Goal: Information Seeking & Learning: Learn about a topic

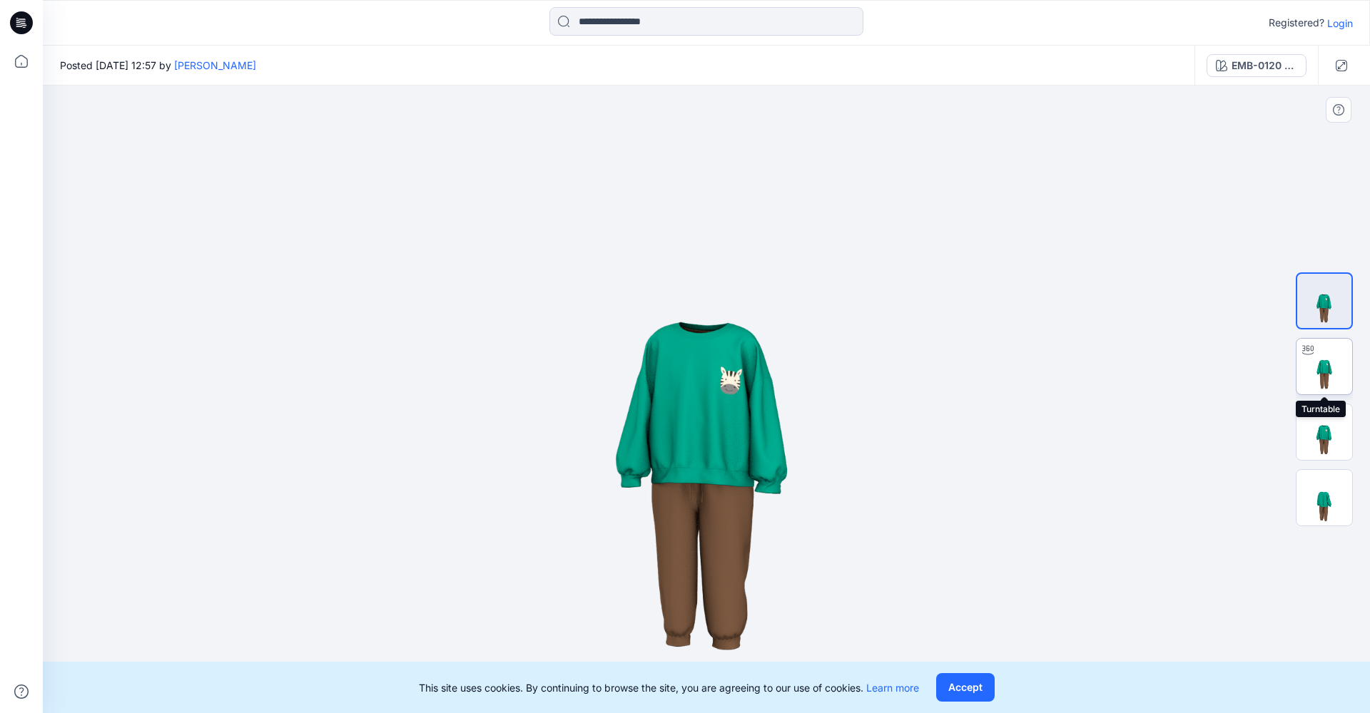
click at [1332, 359] on img at bounding box center [1324, 367] width 56 height 56
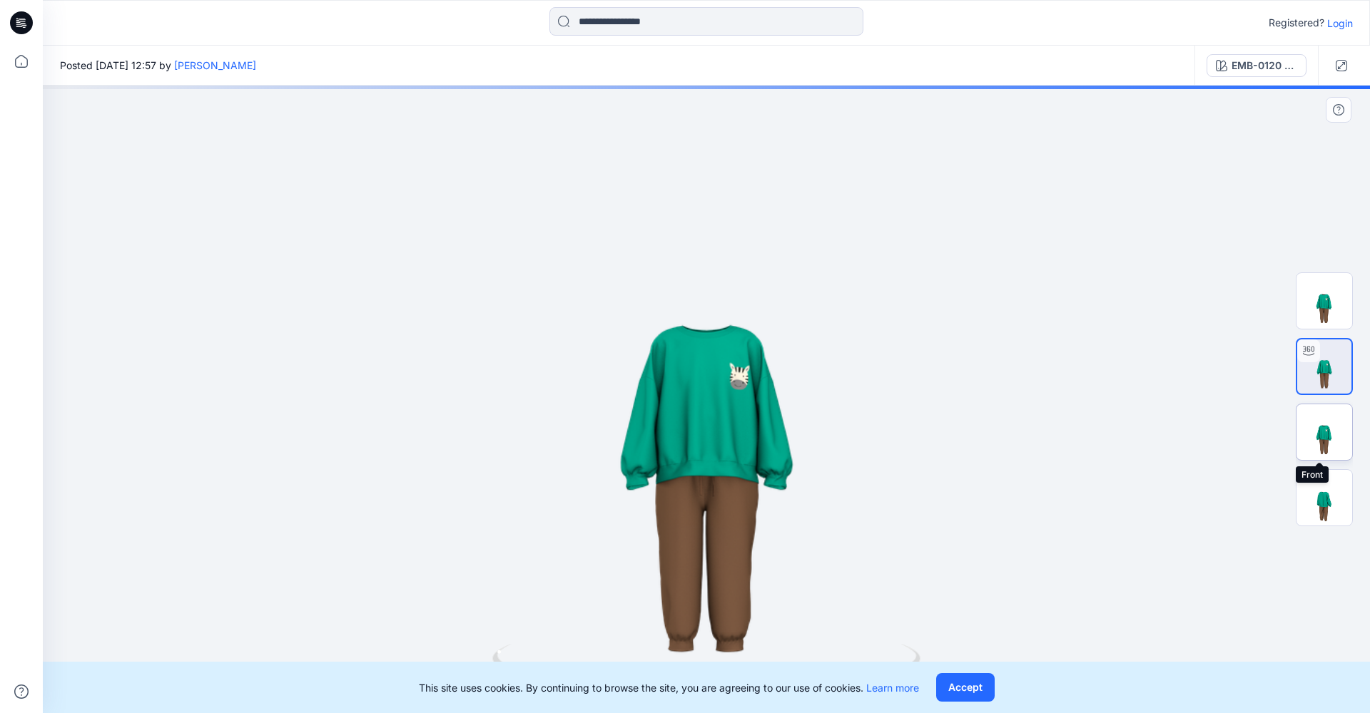
click at [1323, 442] on img at bounding box center [1324, 433] width 56 height 56
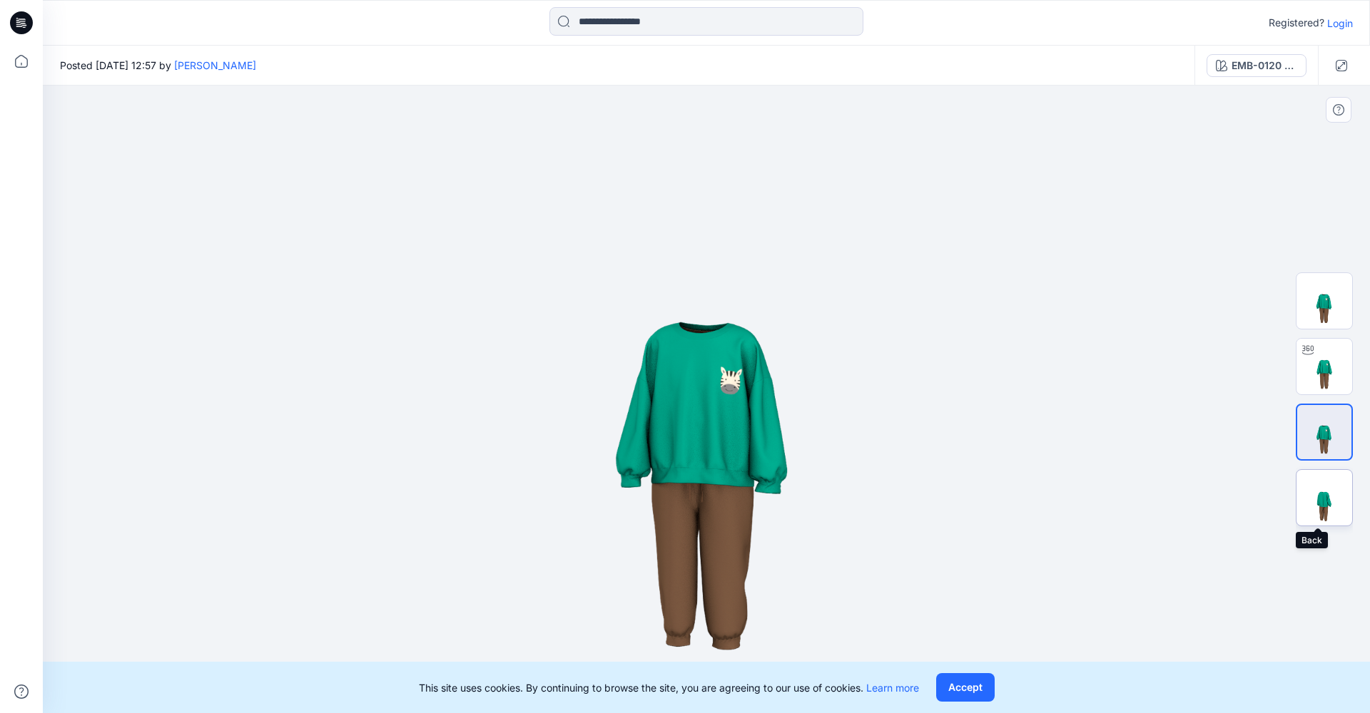
click at [1328, 519] on img at bounding box center [1324, 498] width 56 height 56
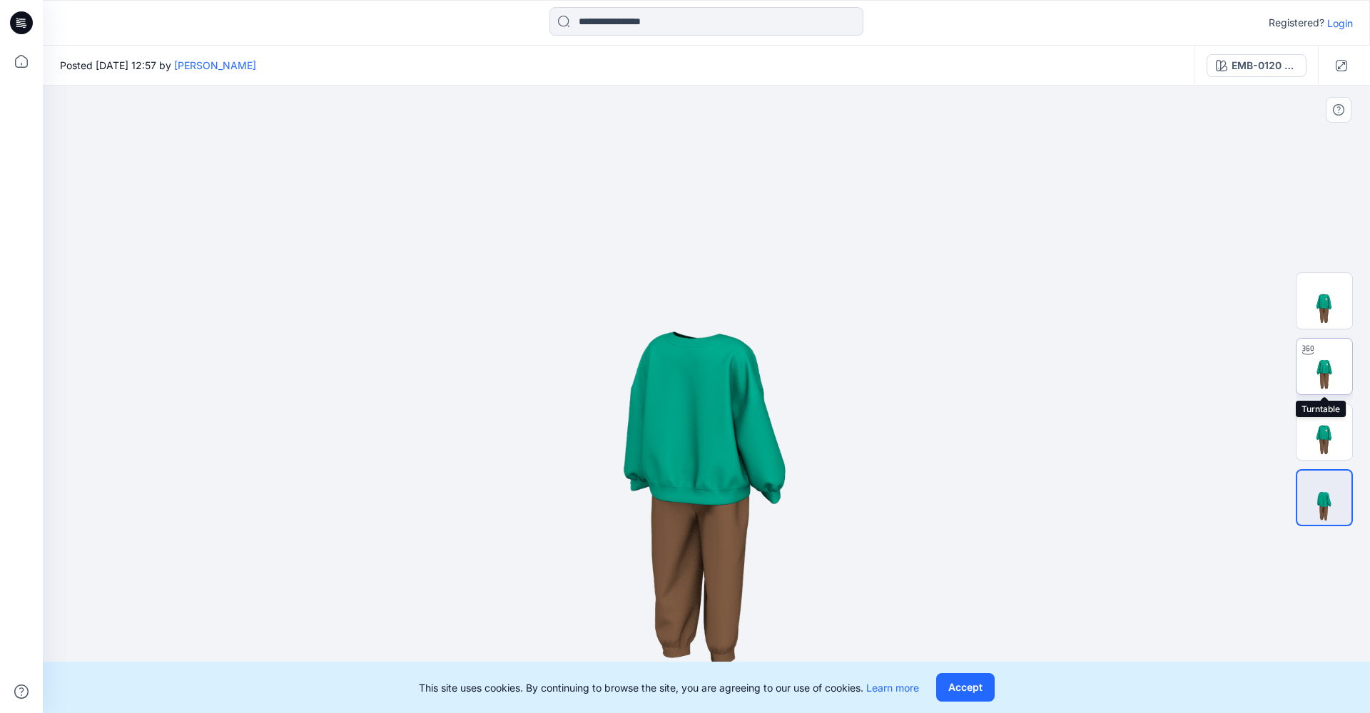
click at [1328, 372] on img at bounding box center [1324, 367] width 56 height 56
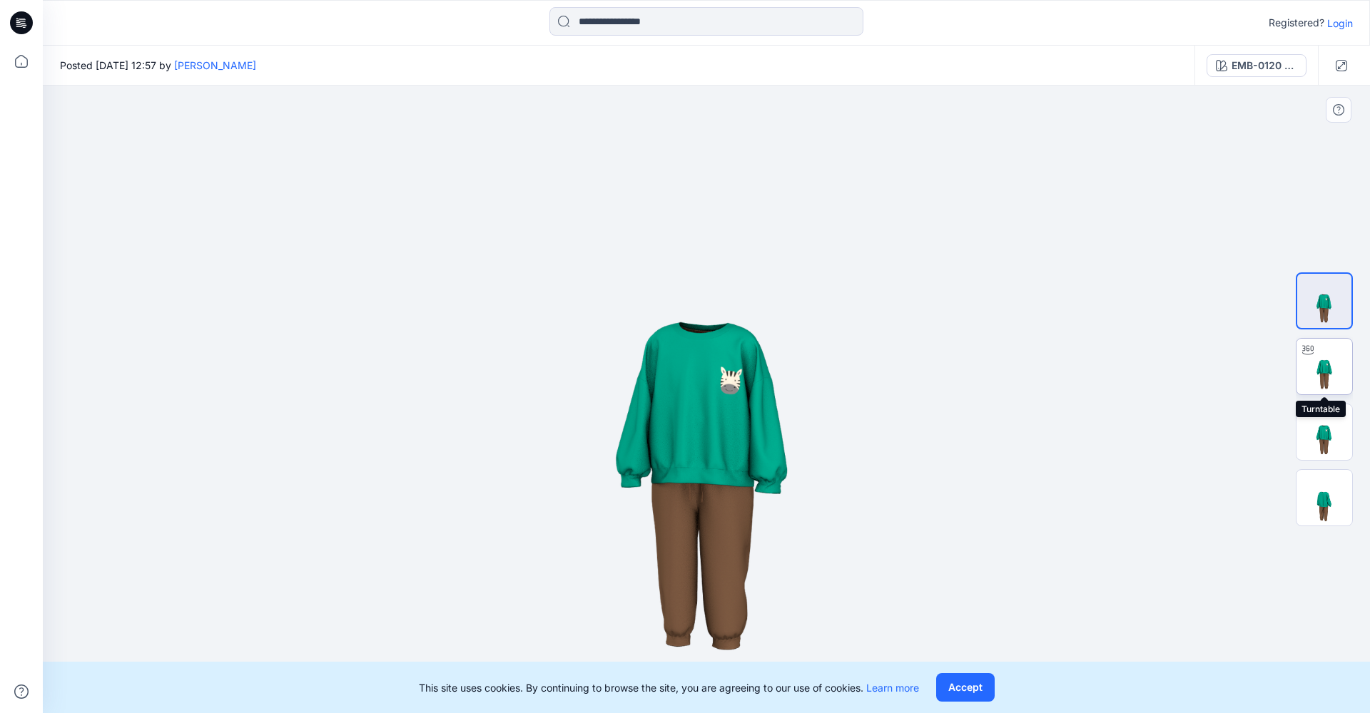
click at [1316, 372] on img at bounding box center [1324, 367] width 56 height 56
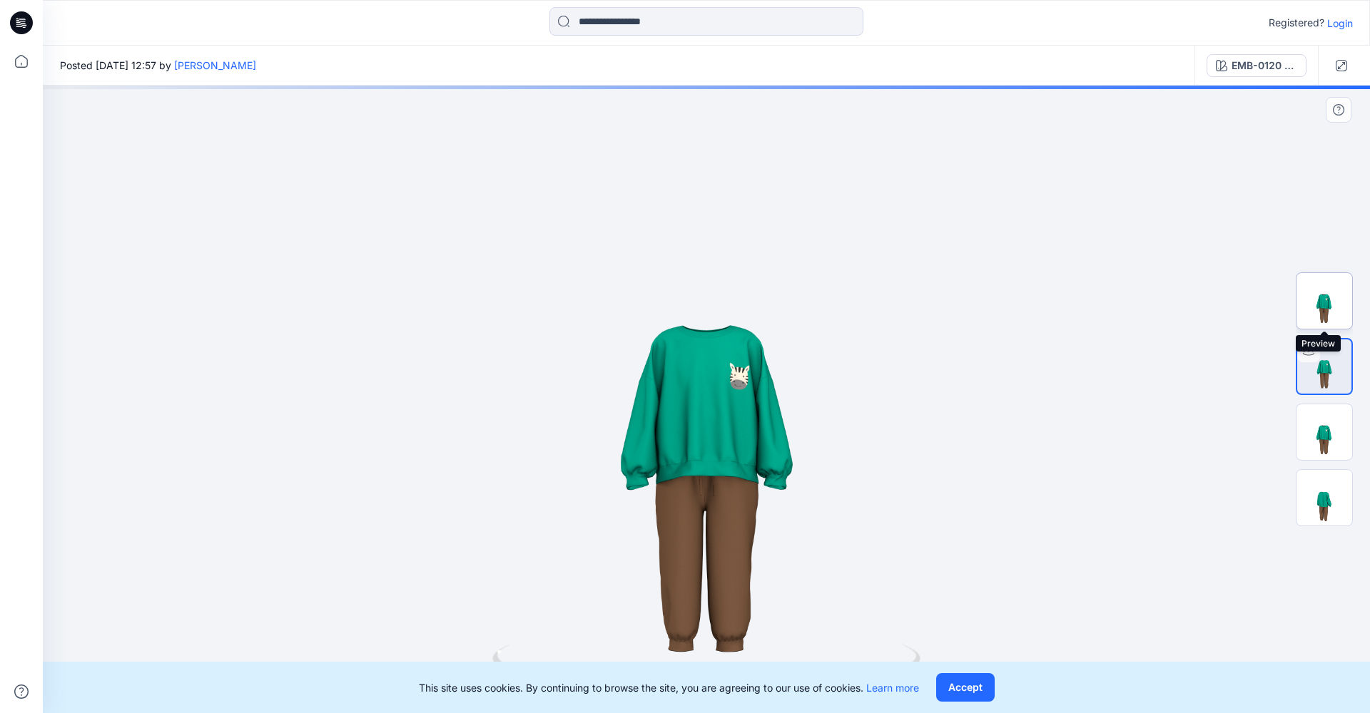
click at [1333, 293] on img at bounding box center [1324, 301] width 56 height 56
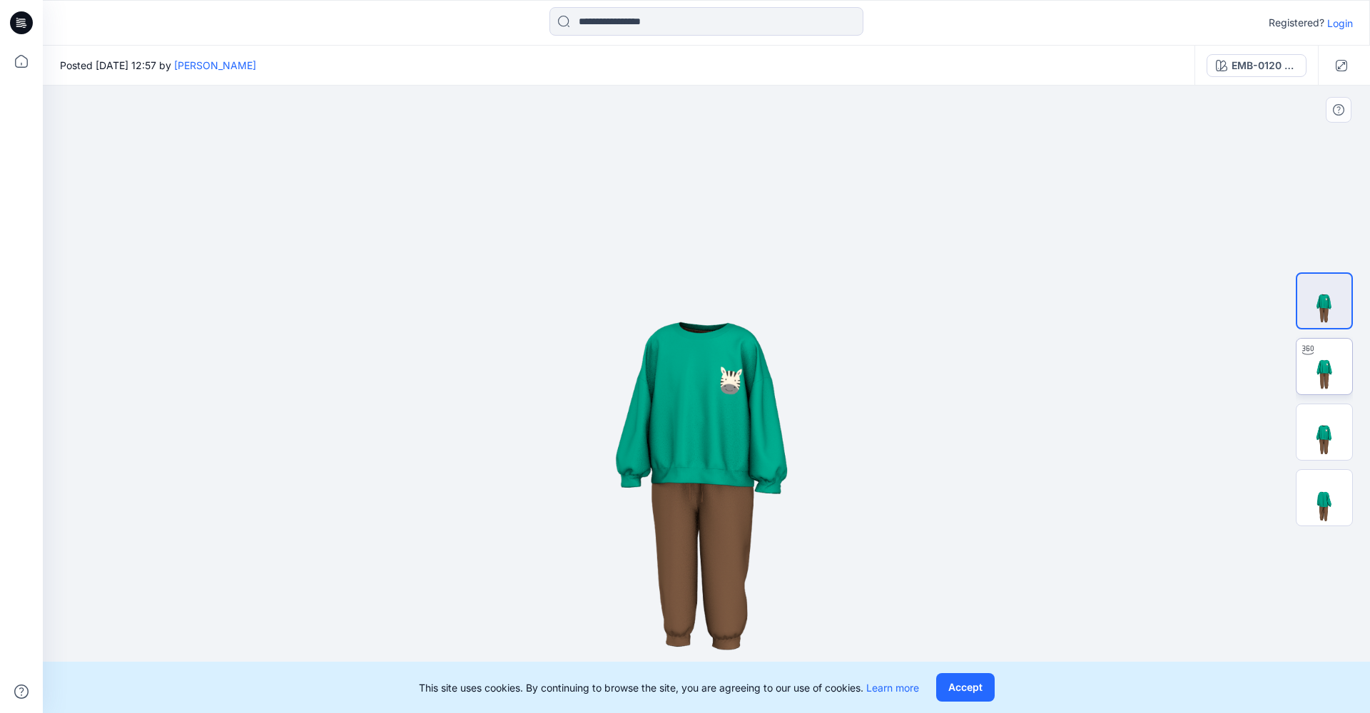
click at [1333, 341] on img at bounding box center [1324, 367] width 56 height 56
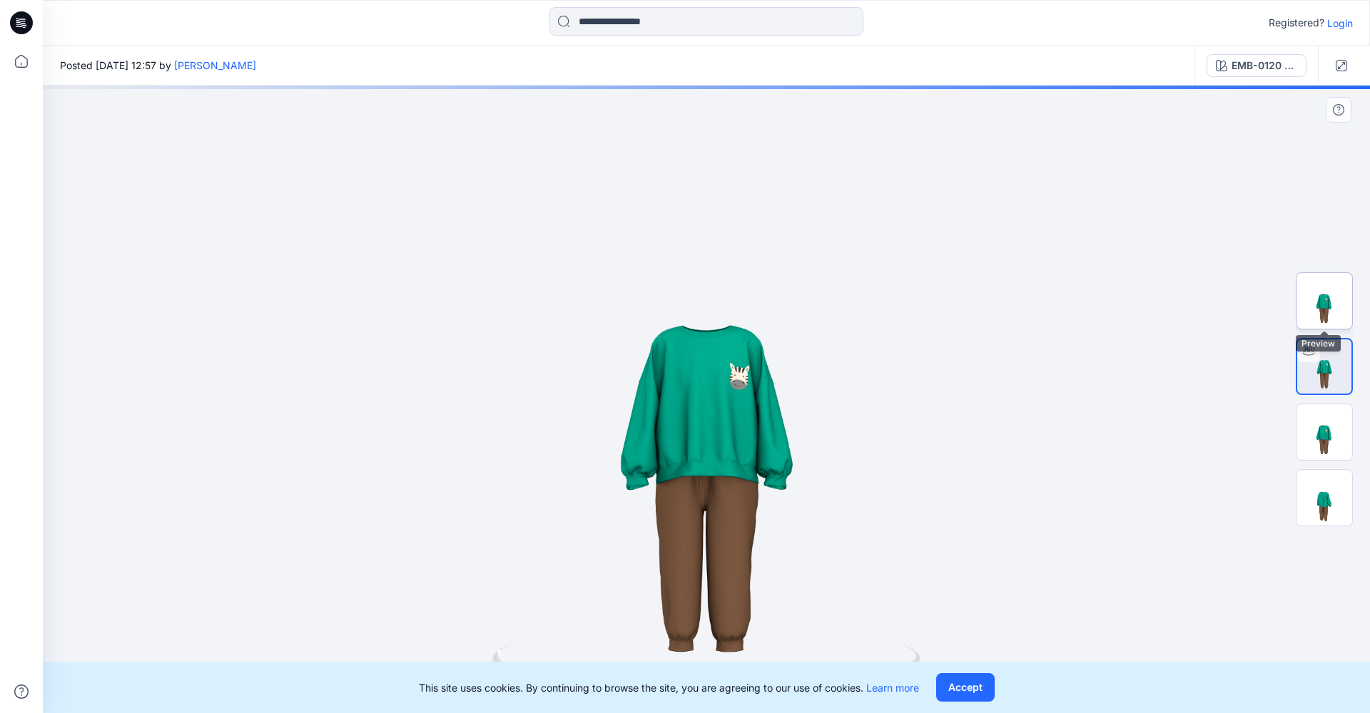
click at [1332, 313] on img at bounding box center [1324, 301] width 56 height 56
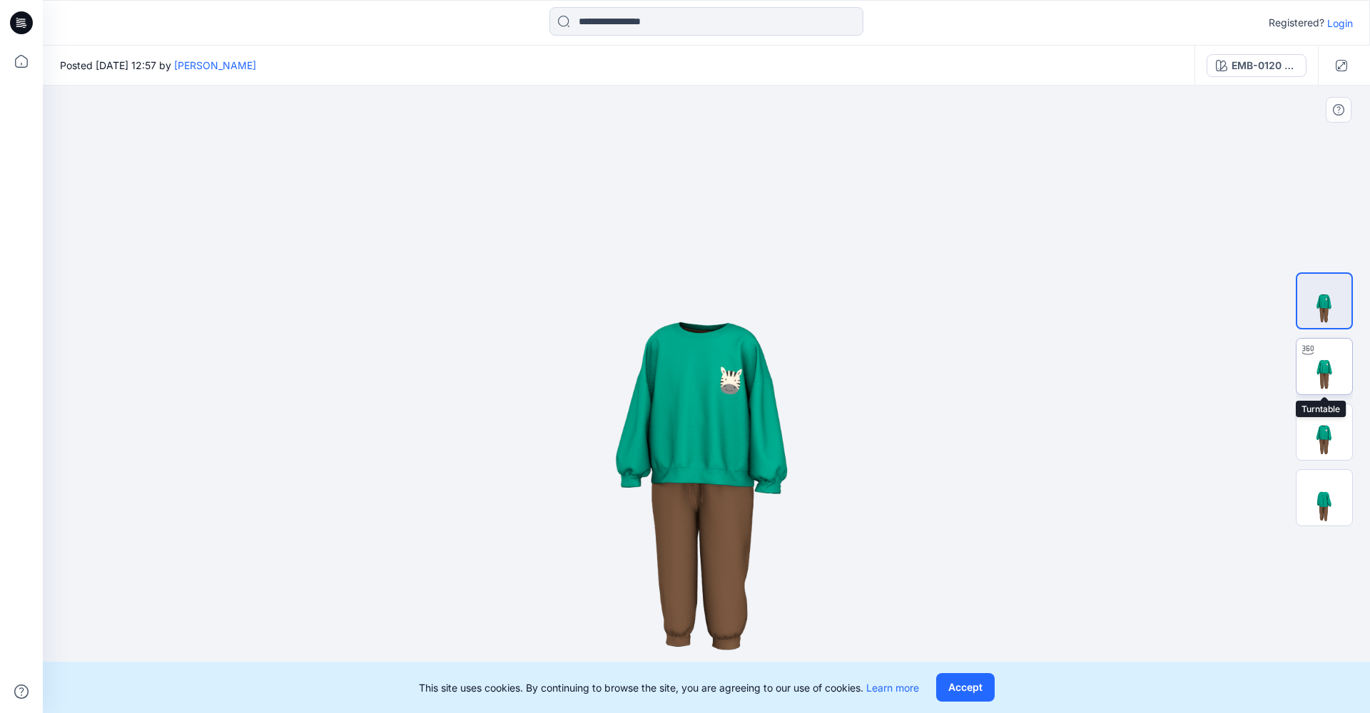
click at [1332, 362] on img at bounding box center [1324, 367] width 56 height 56
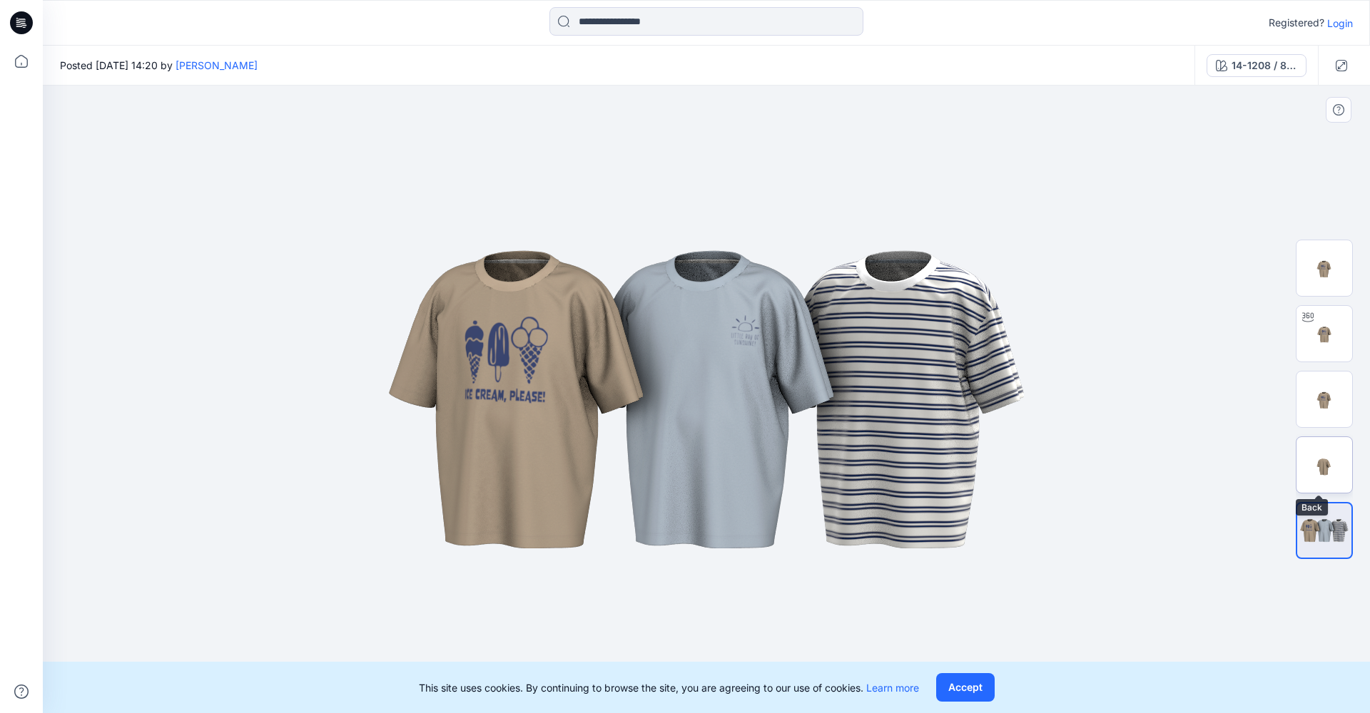
click at [1333, 467] on img at bounding box center [1324, 465] width 56 height 56
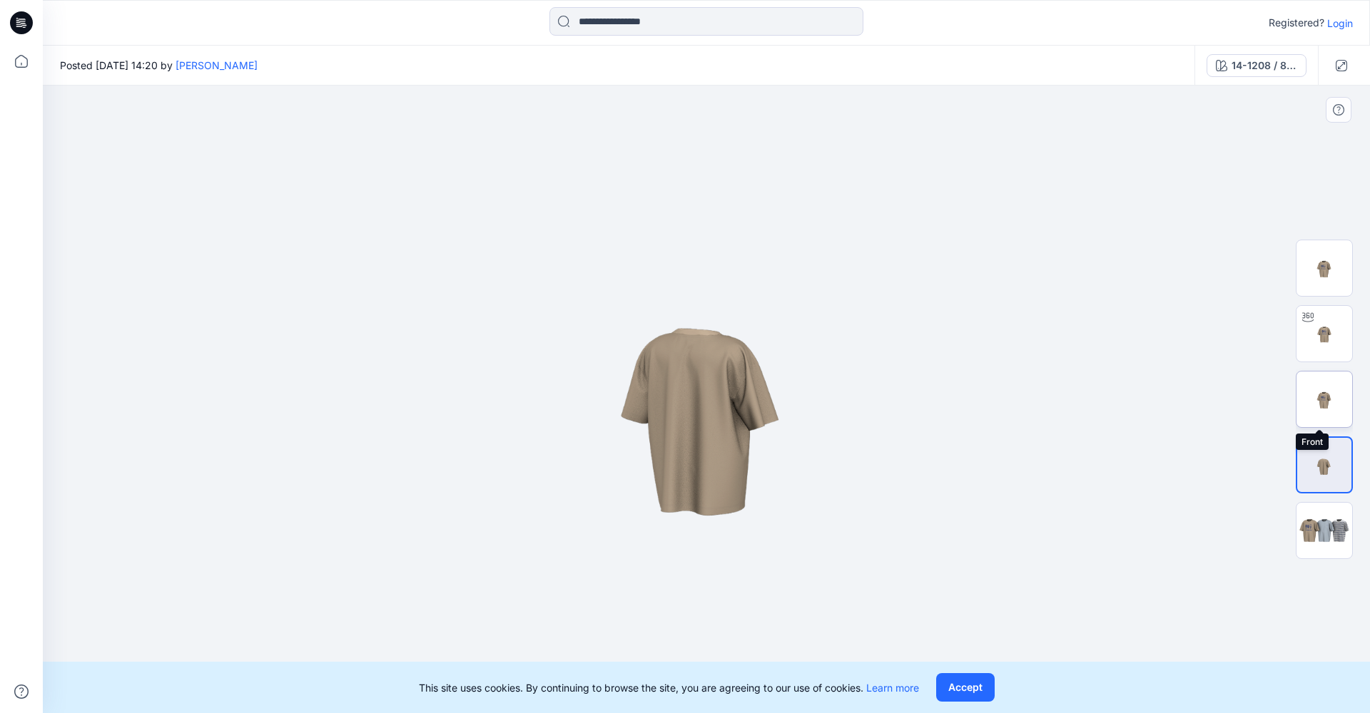
click at [1332, 399] on img at bounding box center [1324, 400] width 56 height 56
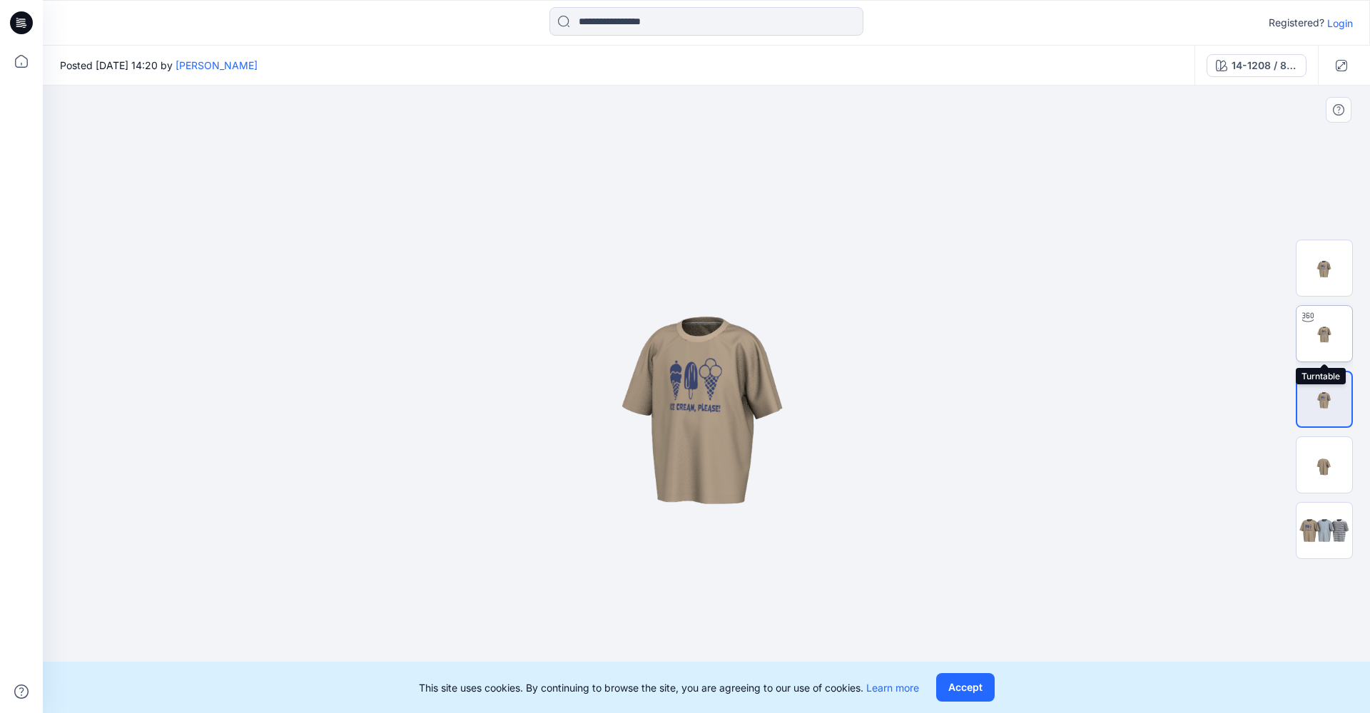
click at [1331, 342] on img at bounding box center [1324, 334] width 56 height 56
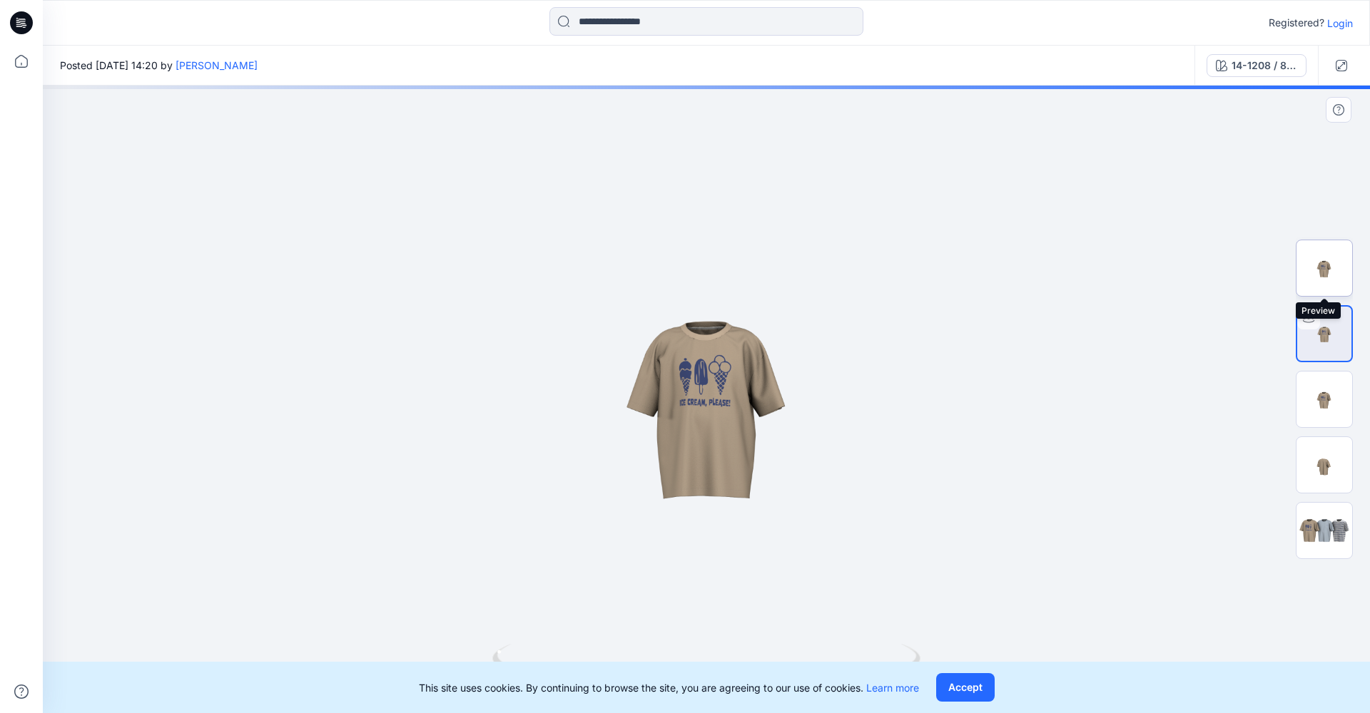
click at [1328, 283] on img at bounding box center [1324, 268] width 56 height 56
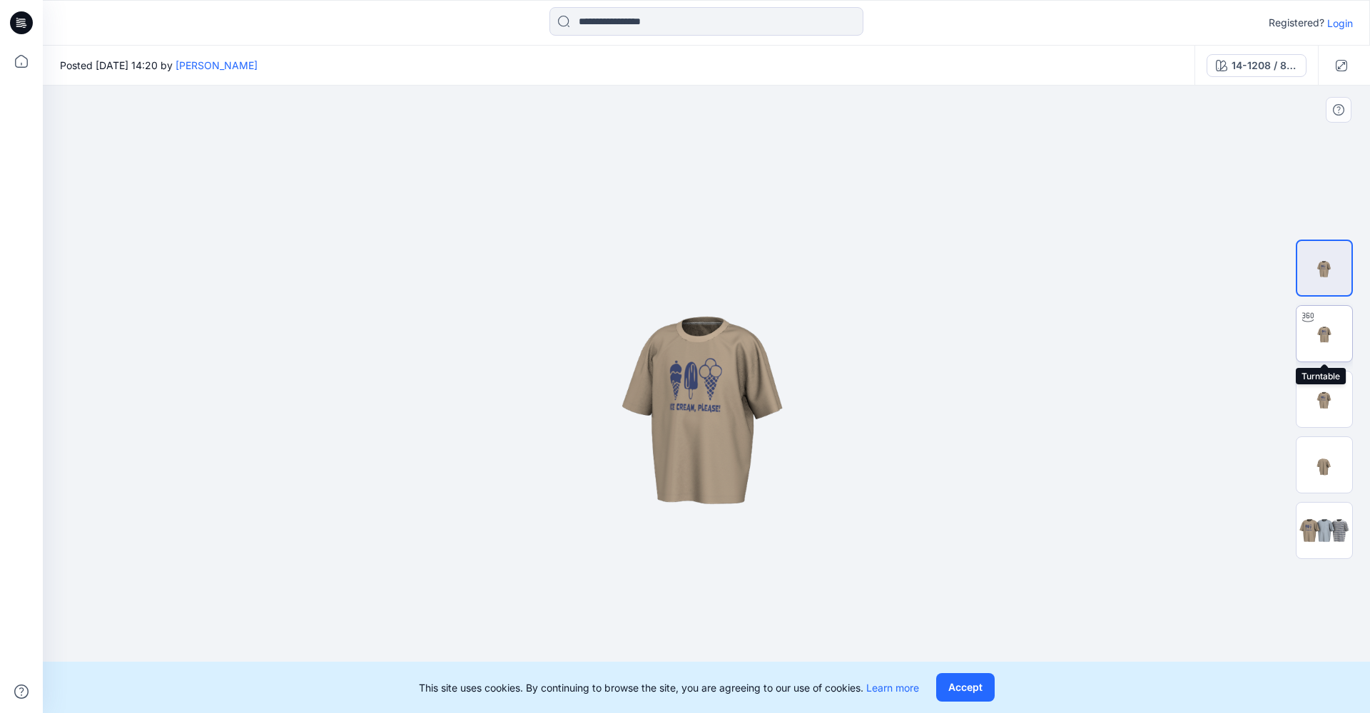
click at [1332, 322] on img at bounding box center [1324, 334] width 56 height 56
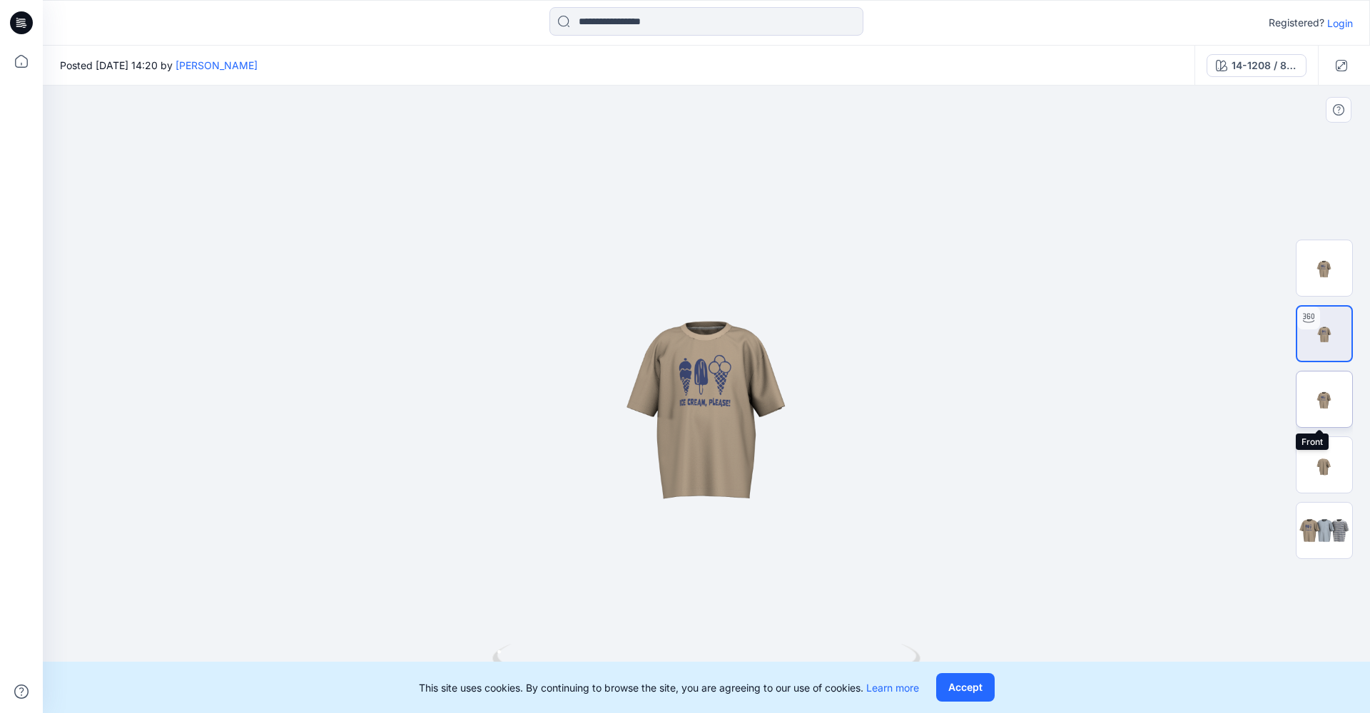
click at [1346, 400] on img at bounding box center [1324, 400] width 56 height 56
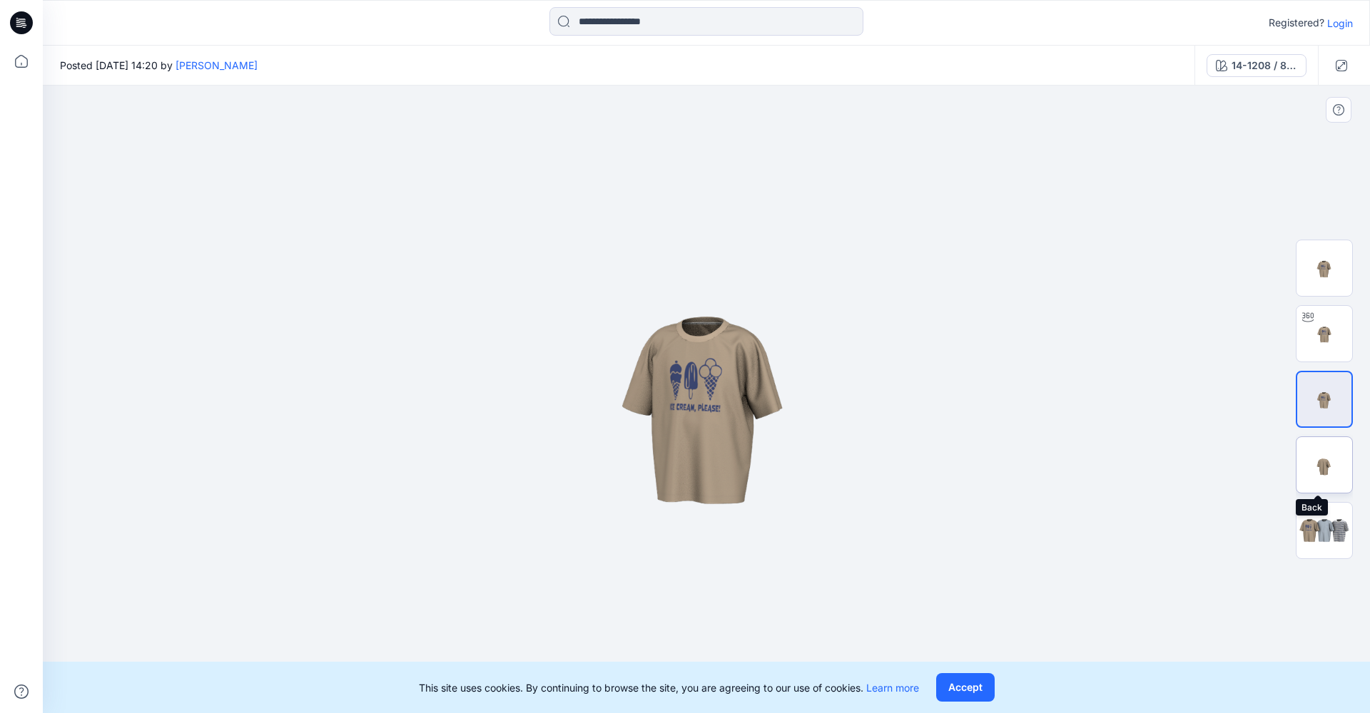
click at [1344, 464] on img at bounding box center [1324, 465] width 56 height 56
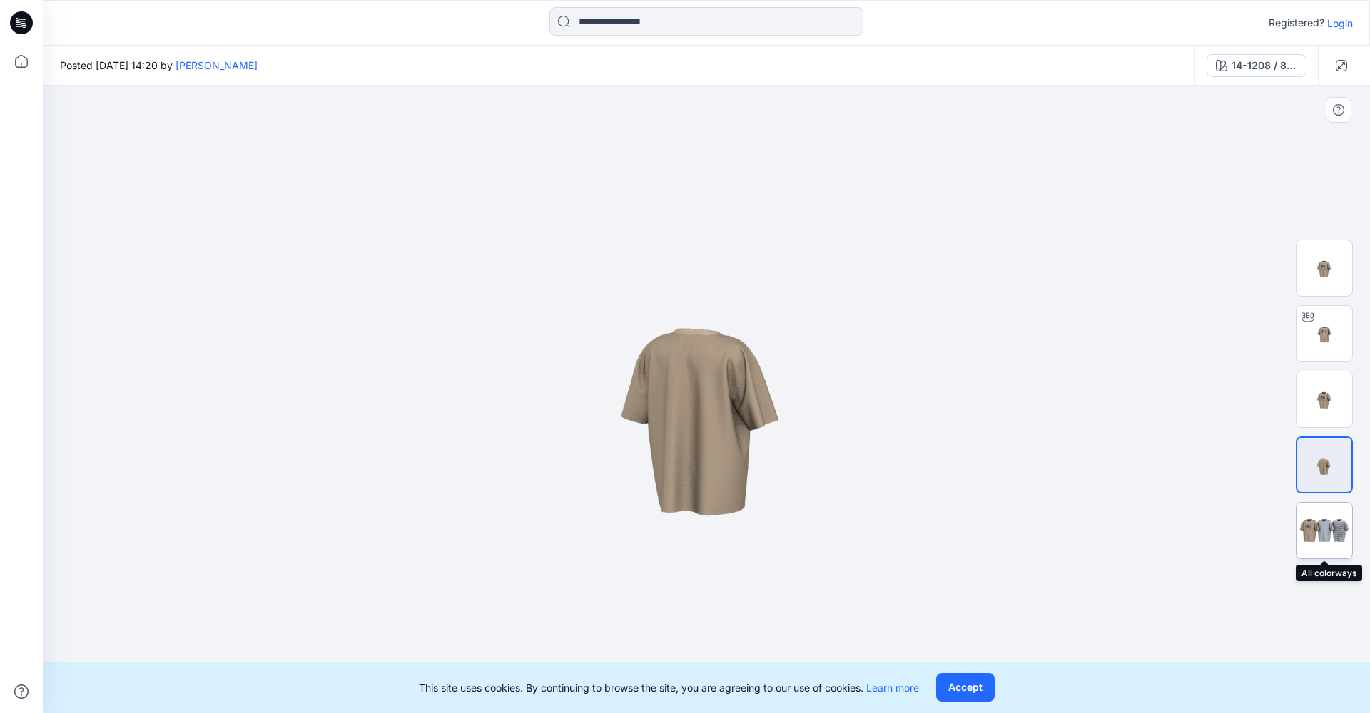
click at [1343, 550] on div at bounding box center [1324, 530] width 57 height 57
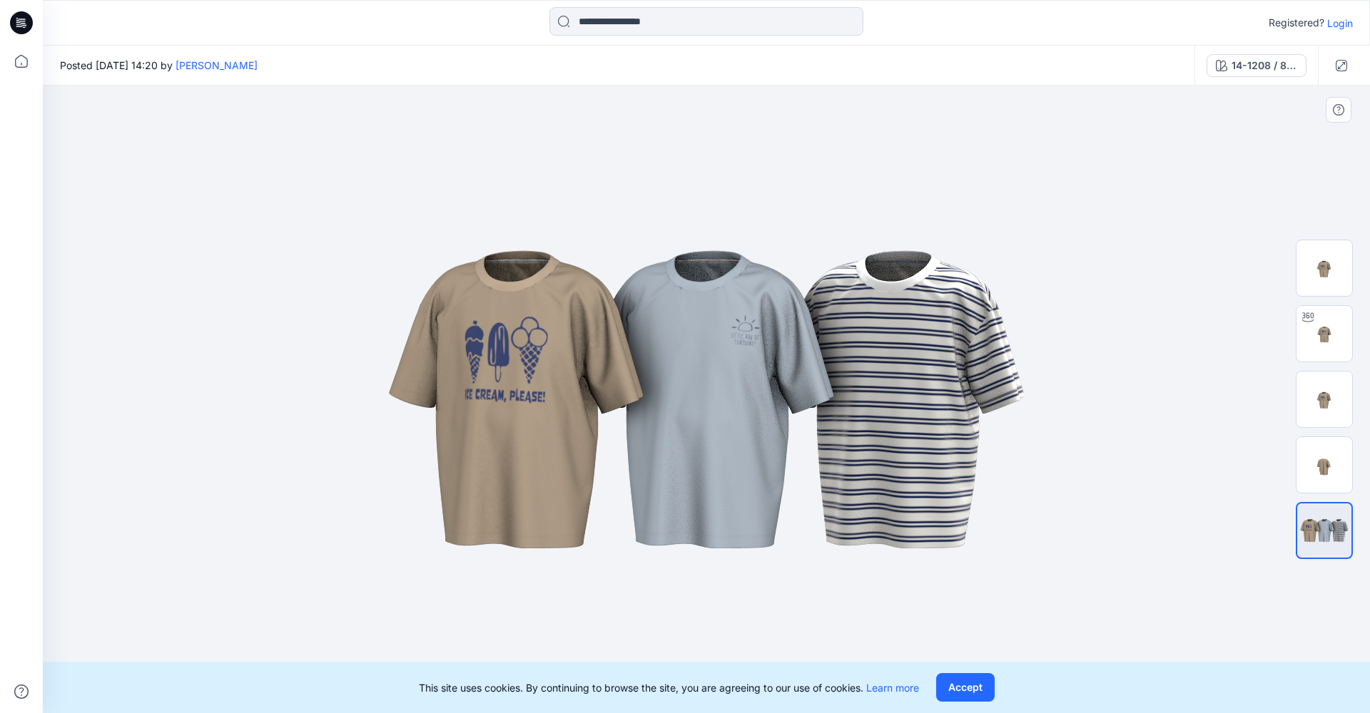
drag, startPoint x: 730, startPoint y: 381, endPoint x: 858, endPoint y: 394, distance: 129.1
click at [856, 395] on img at bounding box center [706, 400] width 713 height 428
drag, startPoint x: 1041, startPoint y: 457, endPoint x: 1074, endPoint y: 410, distance: 57.8
click at [1074, 410] on div at bounding box center [706, 400] width 1327 height 628
click at [1346, 68] on icon "button" at bounding box center [1341, 65] width 11 height 11
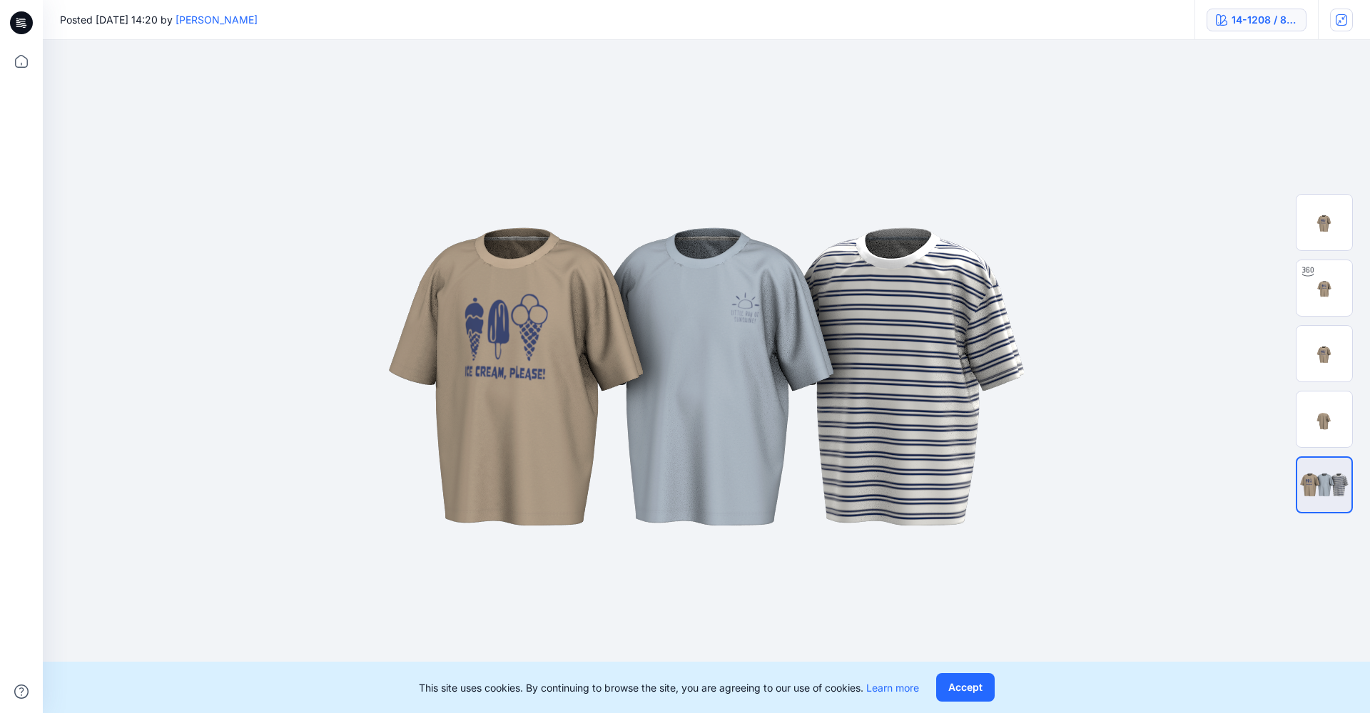
click at [1275, 26] on div "14-1208 / 8159-00" at bounding box center [1264, 20] width 66 height 16
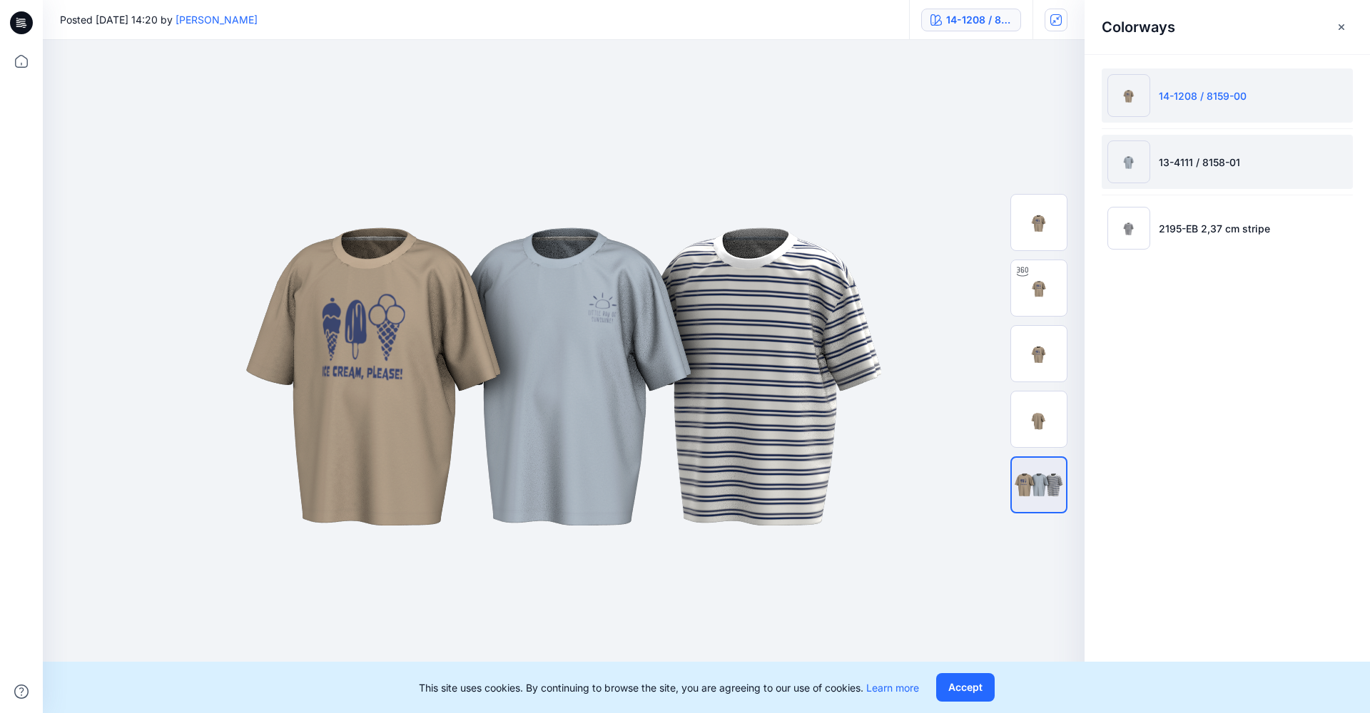
click at [1199, 167] on p "13-4111 / 8158-01" at bounding box center [1199, 162] width 81 height 15
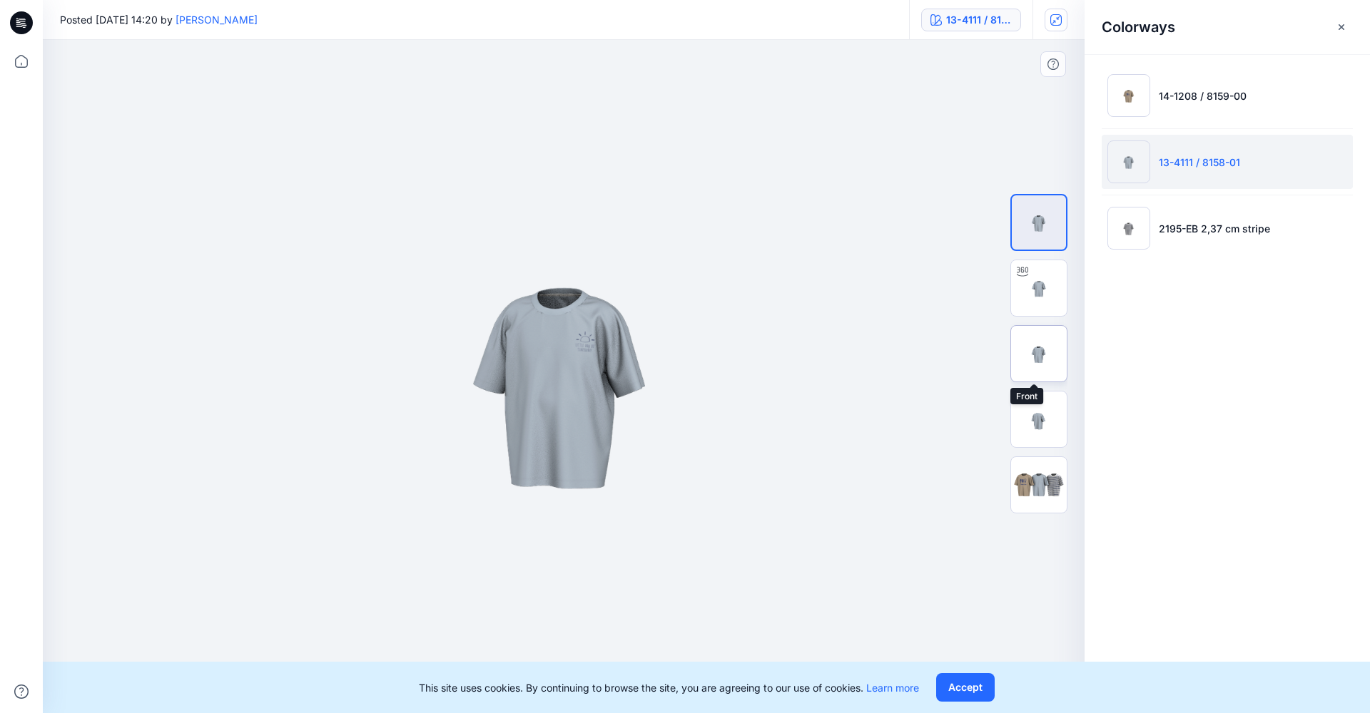
click at [1053, 365] on img at bounding box center [1039, 354] width 56 height 56
click at [1054, 434] on img at bounding box center [1039, 420] width 56 height 56
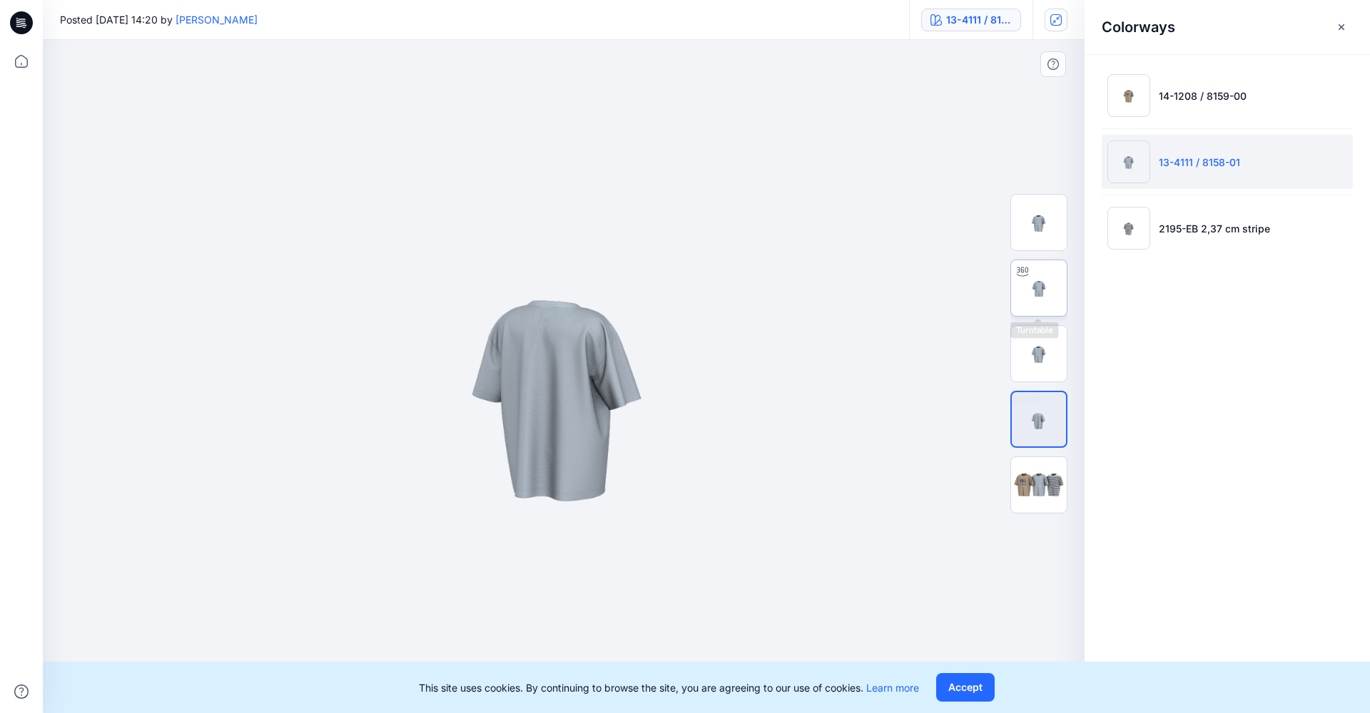
click at [1054, 302] on img at bounding box center [1039, 288] width 56 height 56
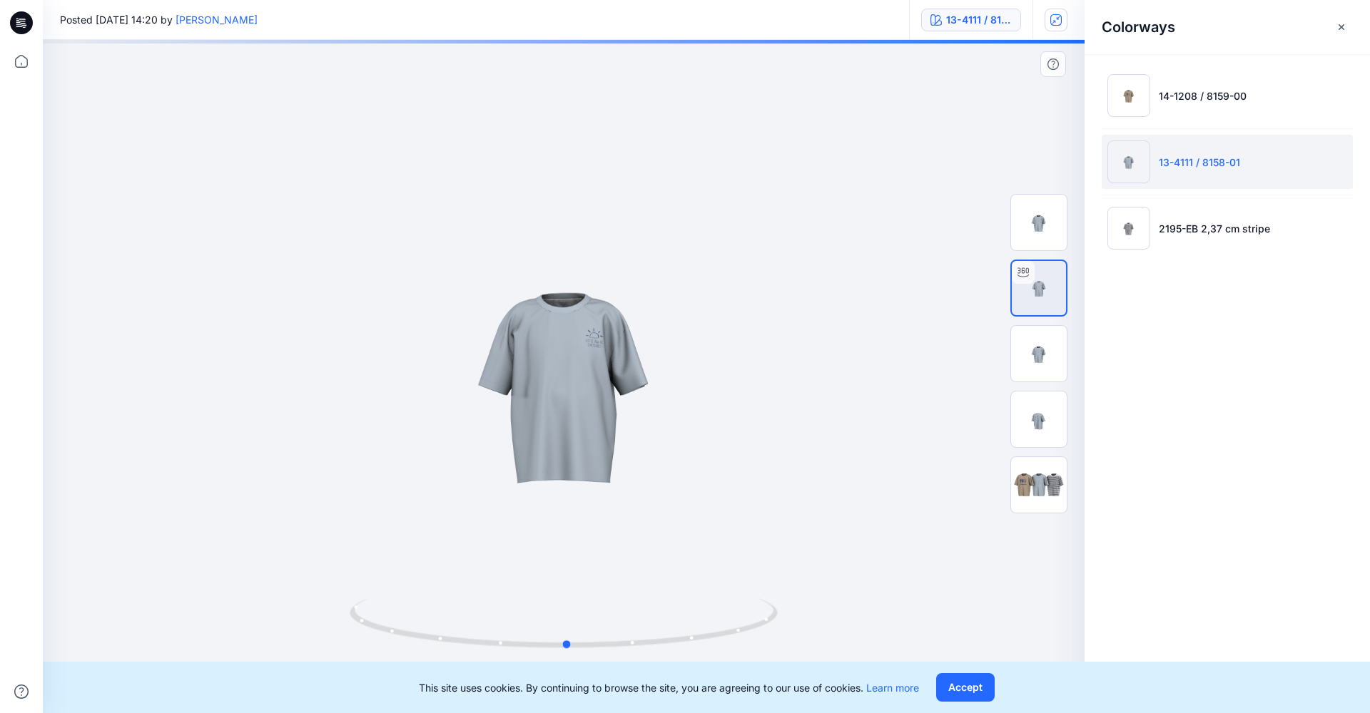
drag, startPoint x: 759, startPoint y: 417, endPoint x: 763, endPoint y: 425, distance: 8.0
click at [763, 425] on div at bounding box center [564, 354] width 1042 height 628
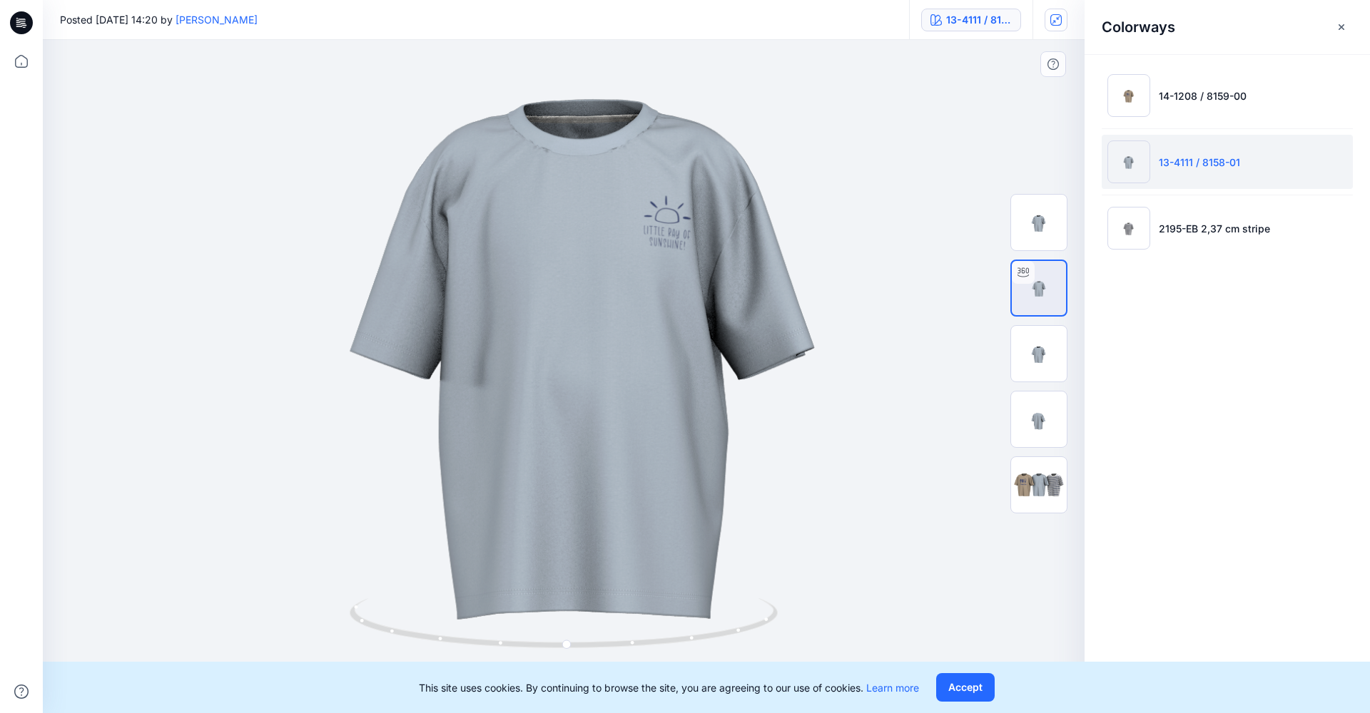
drag, startPoint x: 651, startPoint y: 378, endPoint x: 660, endPoint y: 326, distance: 52.8
click at [660, 326] on img at bounding box center [583, 328] width 1841 height 1841
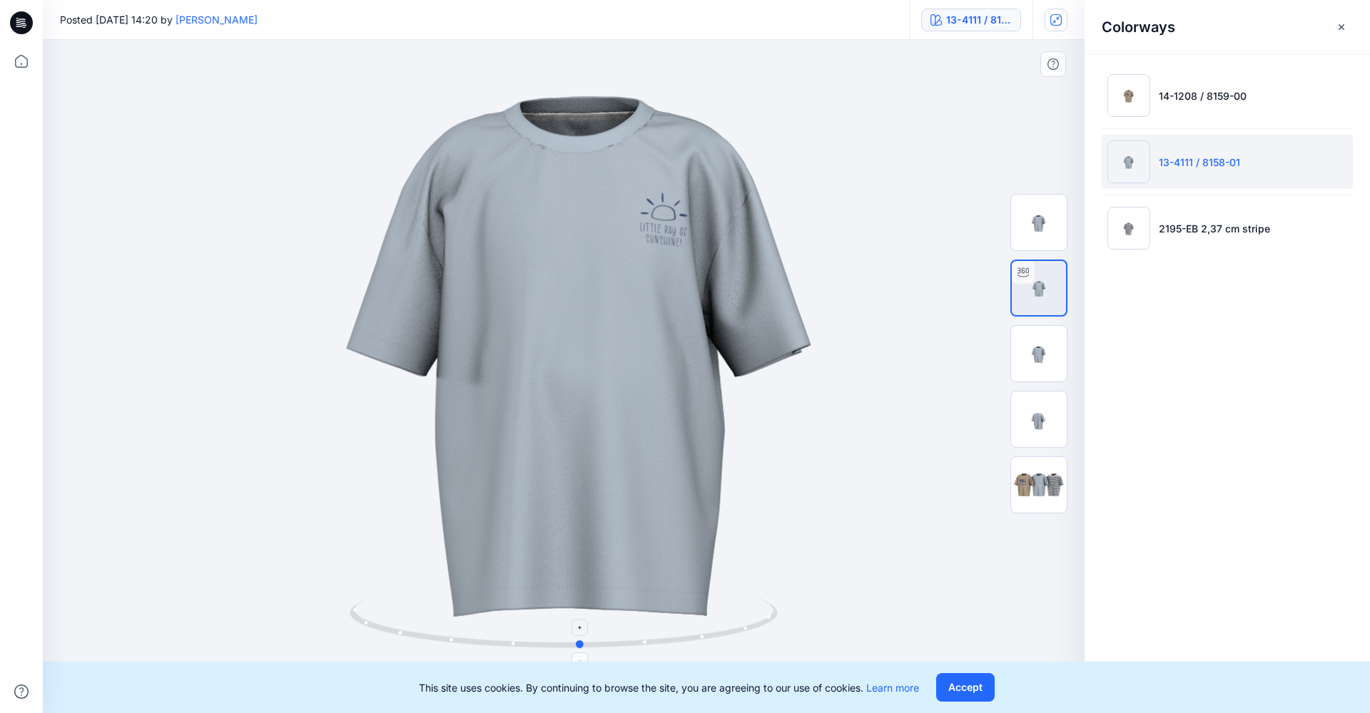
drag, startPoint x: 762, startPoint y: 630, endPoint x: 776, endPoint y: 614, distance: 21.3
click at [776, 614] on icon at bounding box center [566, 626] width 432 height 54
click at [1041, 357] on img at bounding box center [1039, 354] width 56 height 56
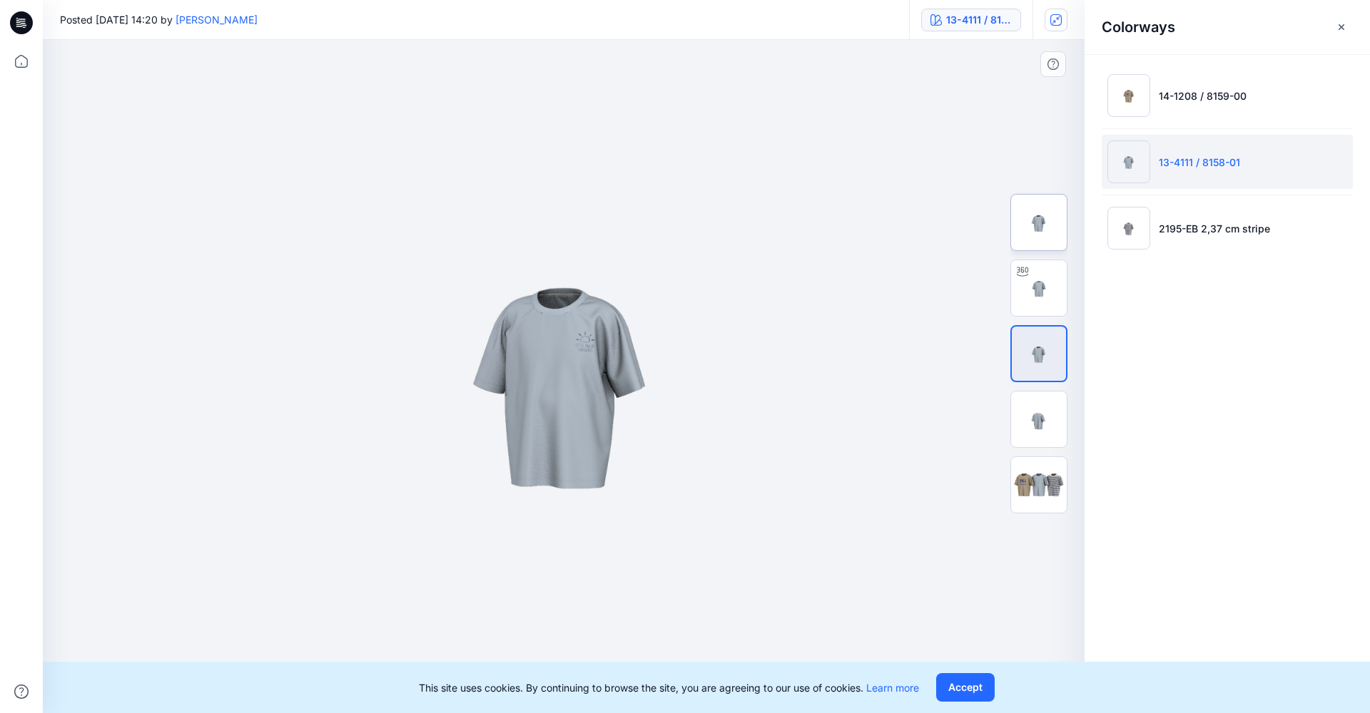
click at [1045, 216] on img at bounding box center [1039, 223] width 56 height 56
drag, startPoint x: 582, startPoint y: 416, endPoint x: 635, endPoint y: 423, distance: 53.3
click at [635, 424] on img at bounding box center [564, 377] width 674 height 674
click at [1039, 299] on img at bounding box center [1039, 288] width 56 height 56
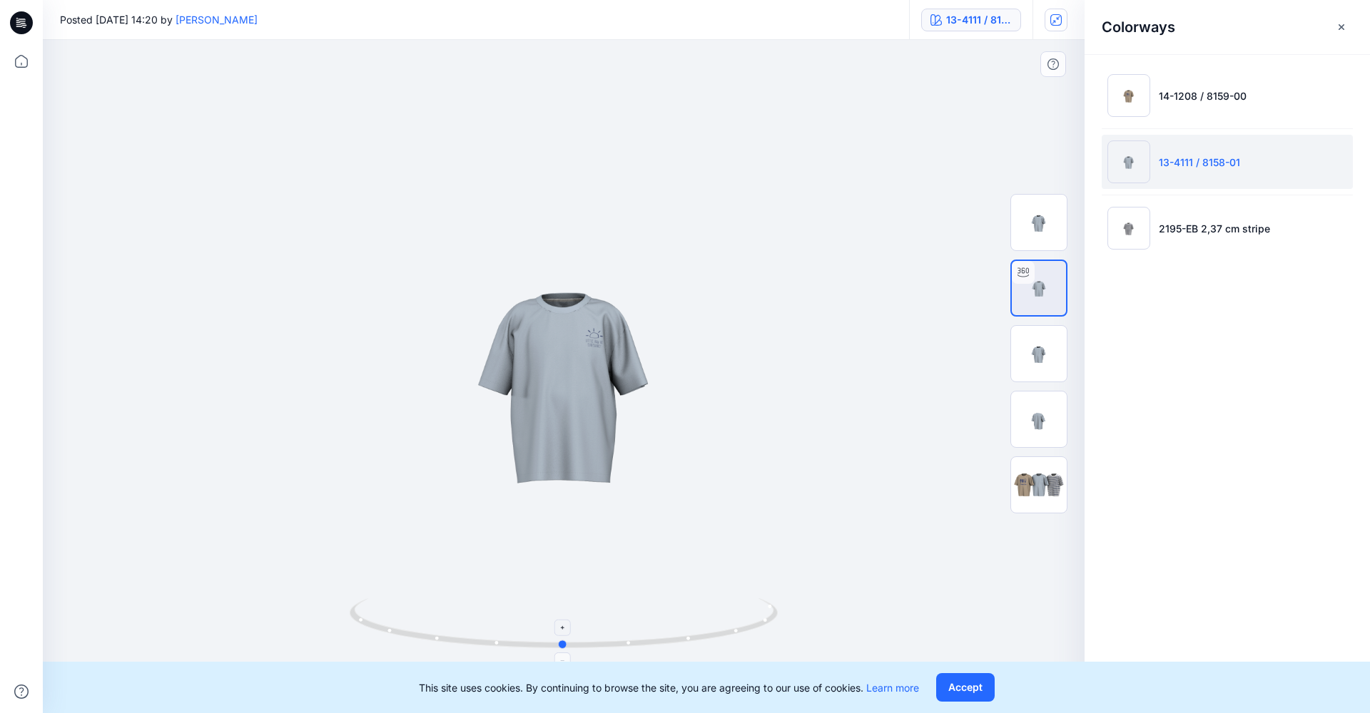
drag, startPoint x: 594, startPoint y: 638, endPoint x: 593, endPoint y: 620, distance: 17.9
click at [593, 620] on icon at bounding box center [566, 626] width 432 height 54
drag, startPoint x: 545, startPoint y: 402, endPoint x: 549, endPoint y: 462, distance: 60.0
click at [549, 462] on div at bounding box center [564, 354] width 1042 height 628
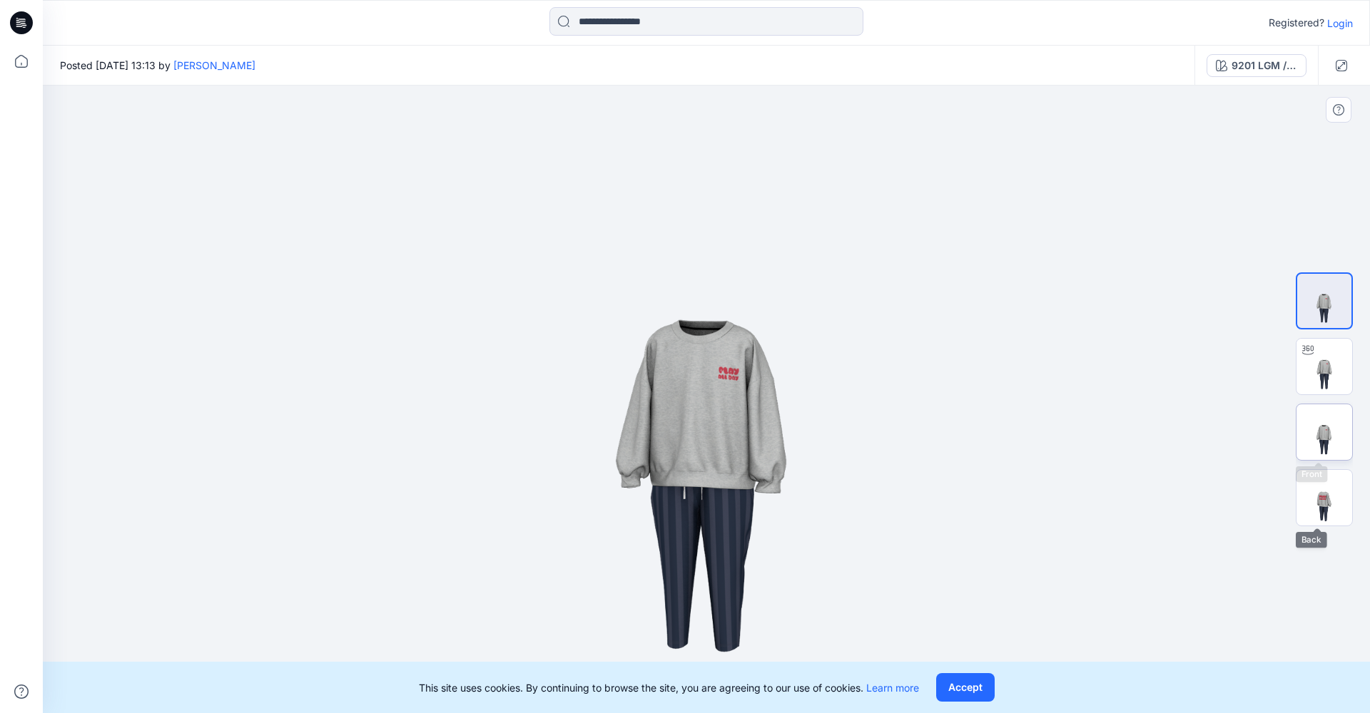
click at [1316, 437] on img at bounding box center [1324, 433] width 56 height 56
click at [1333, 372] on img at bounding box center [1324, 367] width 56 height 56
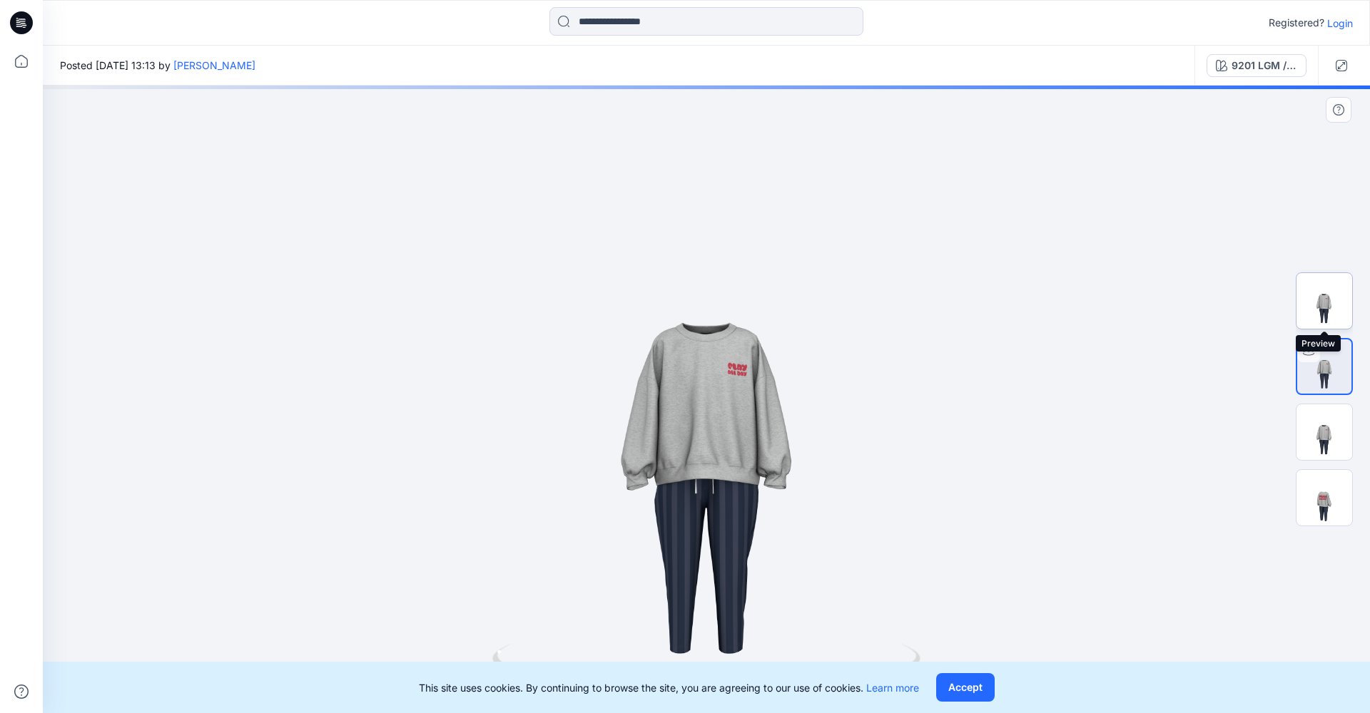
click at [1328, 321] on img at bounding box center [1324, 301] width 56 height 56
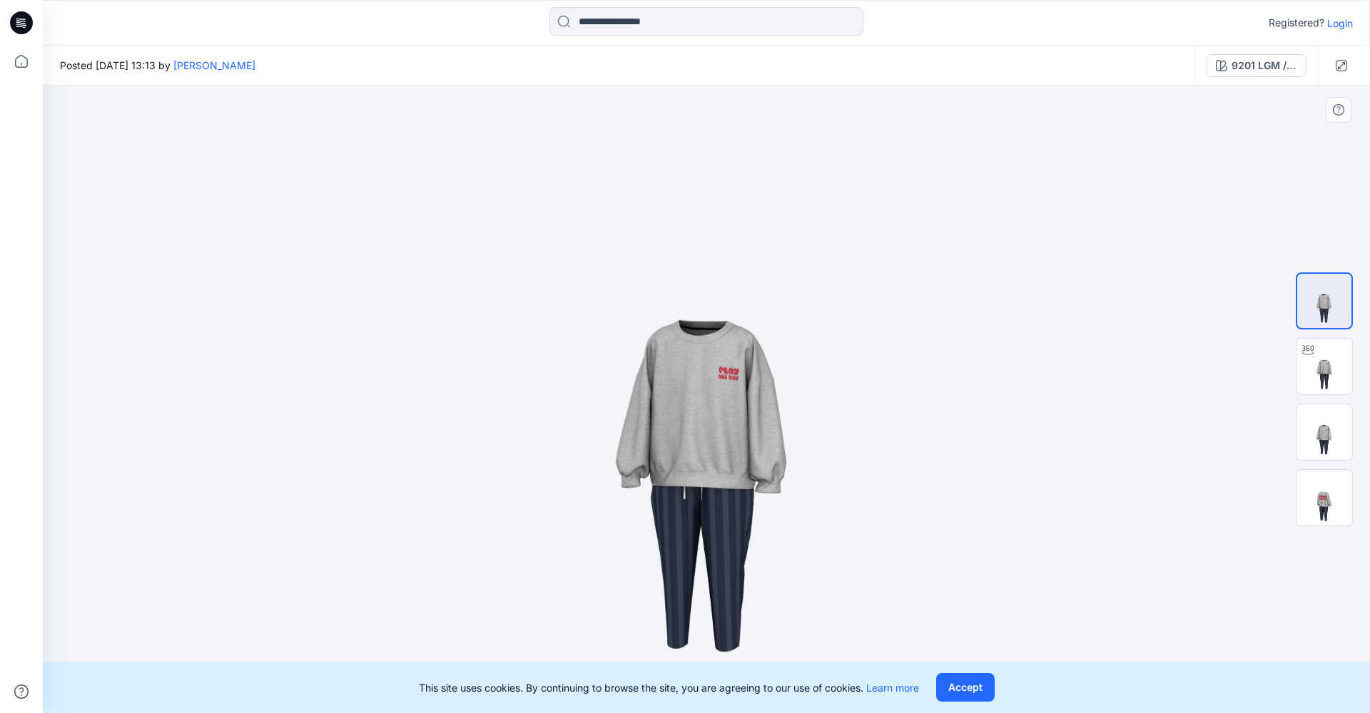
drag, startPoint x: 1017, startPoint y: 510, endPoint x: 707, endPoint y: 509, distance: 310.4
click at [707, 509] on img at bounding box center [706, 400] width 628 height 628
click at [1335, 370] on img at bounding box center [1324, 367] width 56 height 56
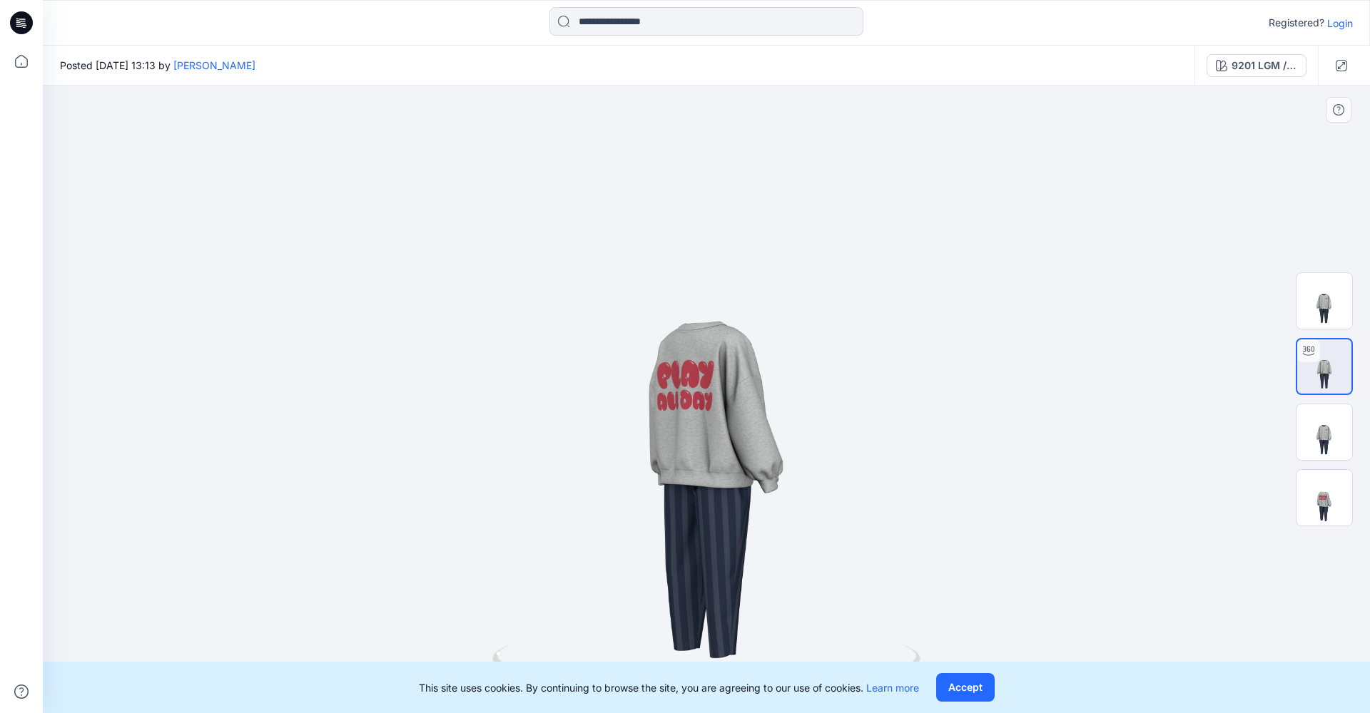
drag, startPoint x: 890, startPoint y: 452, endPoint x: 588, endPoint y: 469, distance: 303.0
click at [600, 474] on div at bounding box center [706, 400] width 1327 height 628
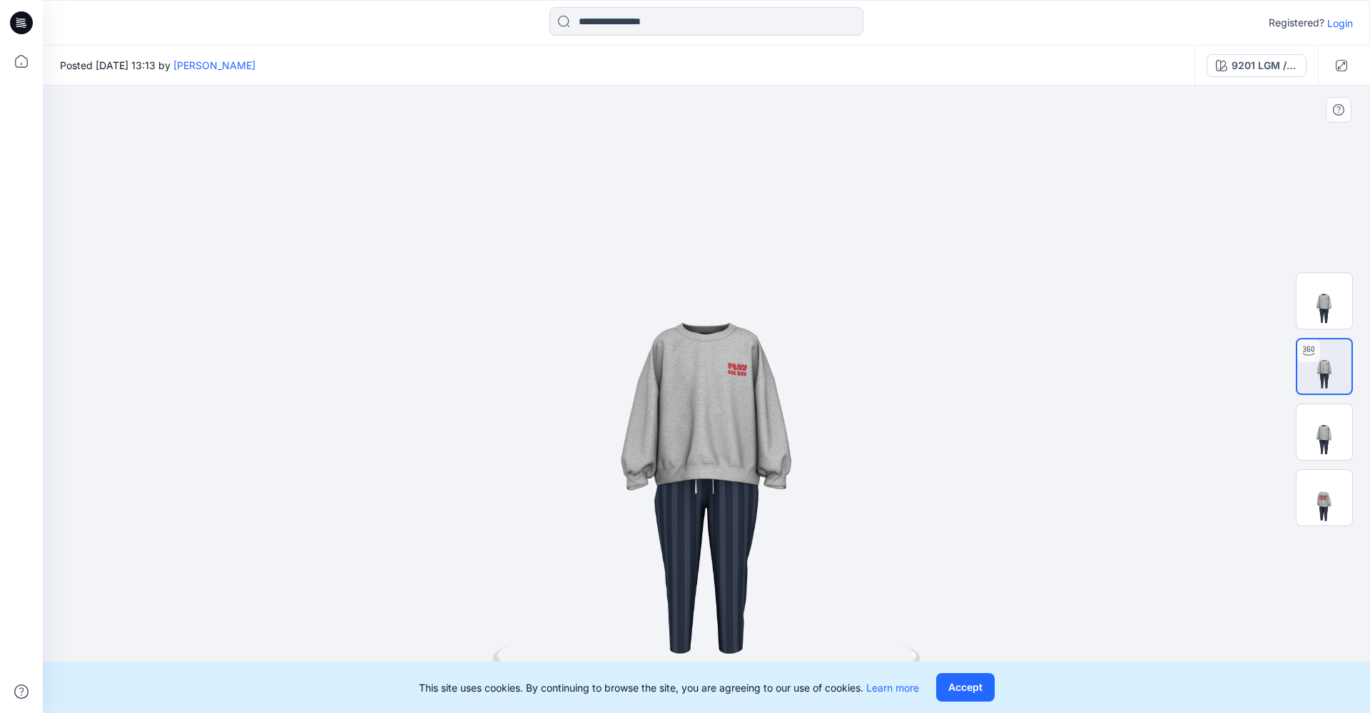
drag, startPoint x: 739, startPoint y: 471, endPoint x: 1010, endPoint y: 394, distance: 281.2
click at [1010, 394] on div at bounding box center [706, 400] width 1327 height 628
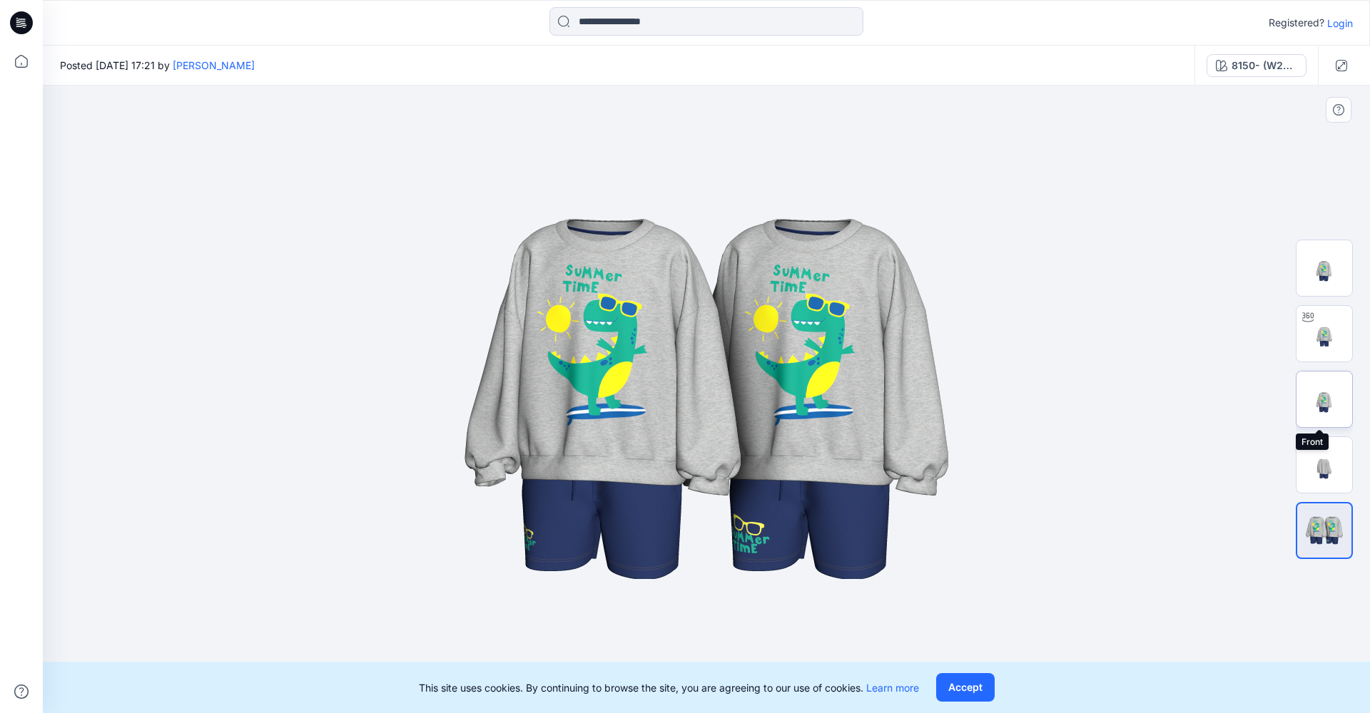
click at [1335, 399] on img at bounding box center [1324, 400] width 56 height 56
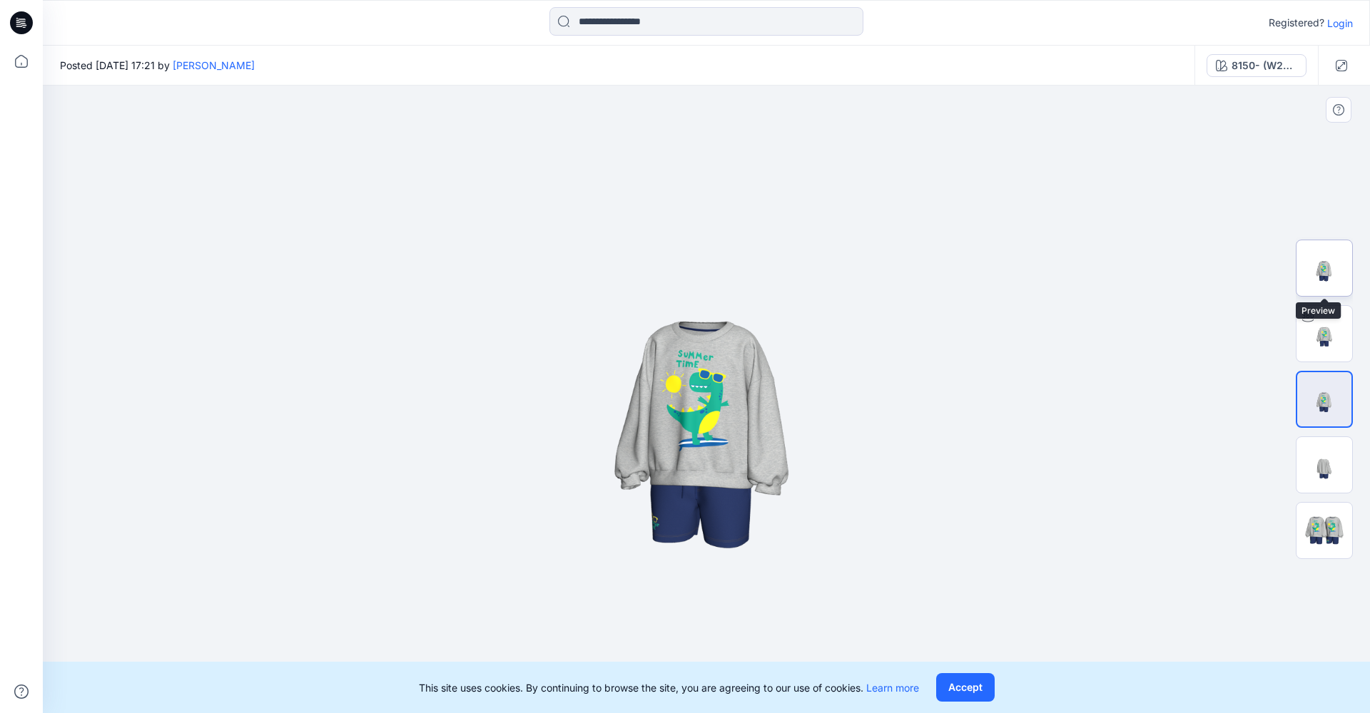
click at [1323, 290] on img at bounding box center [1324, 268] width 56 height 56
click at [1318, 337] on img at bounding box center [1324, 334] width 56 height 56
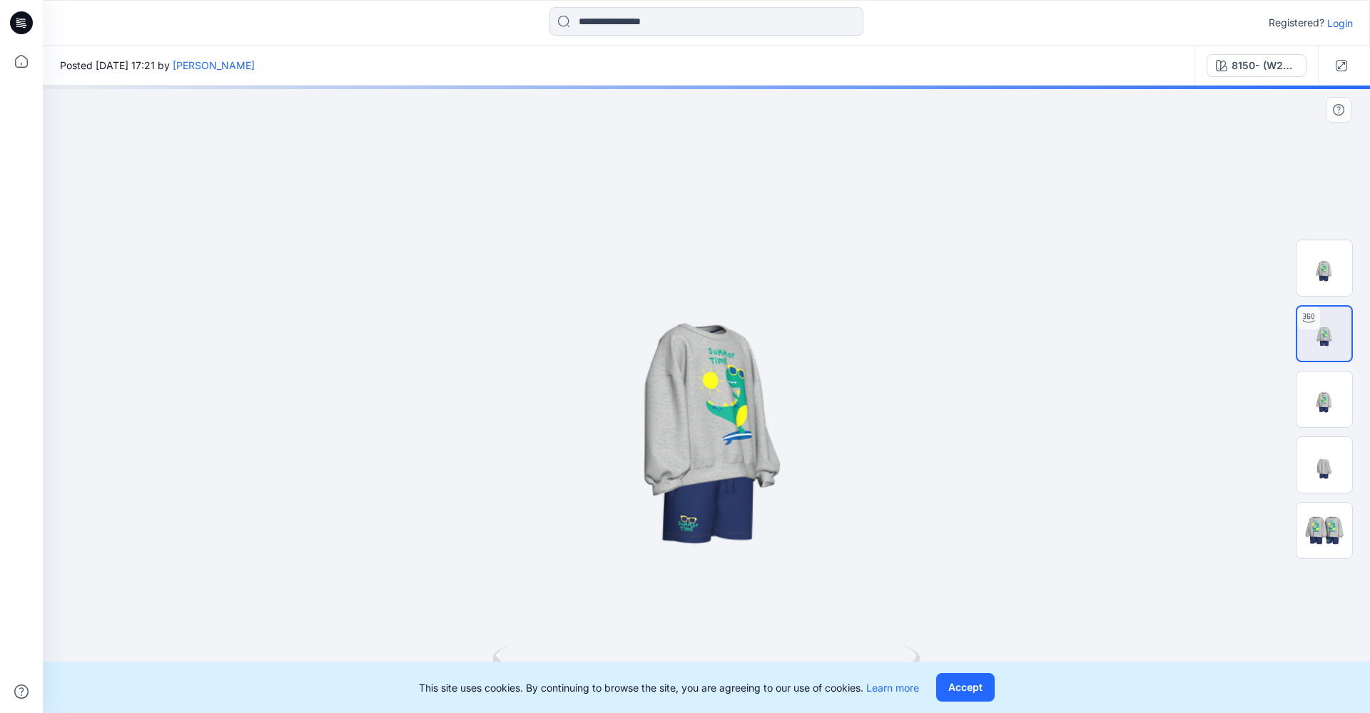
drag, startPoint x: 718, startPoint y: 449, endPoint x: 787, endPoint y: 452, distance: 68.6
click at [787, 452] on div at bounding box center [706, 400] width 1327 height 628
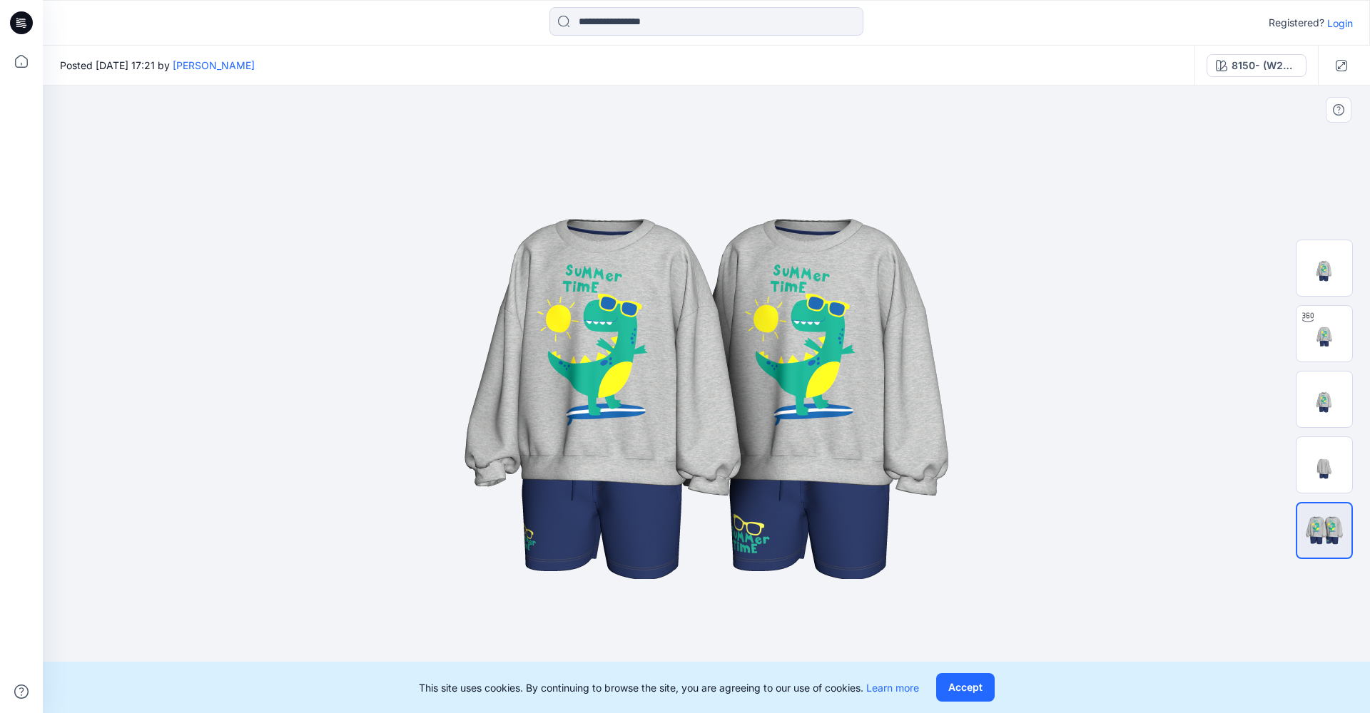
drag, startPoint x: 712, startPoint y: 388, endPoint x: 966, endPoint y: 430, distance: 257.5
click at [826, 393] on img at bounding box center [706, 400] width 713 height 428
click at [1333, 401] on img at bounding box center [1324, 400] width 56 height 56
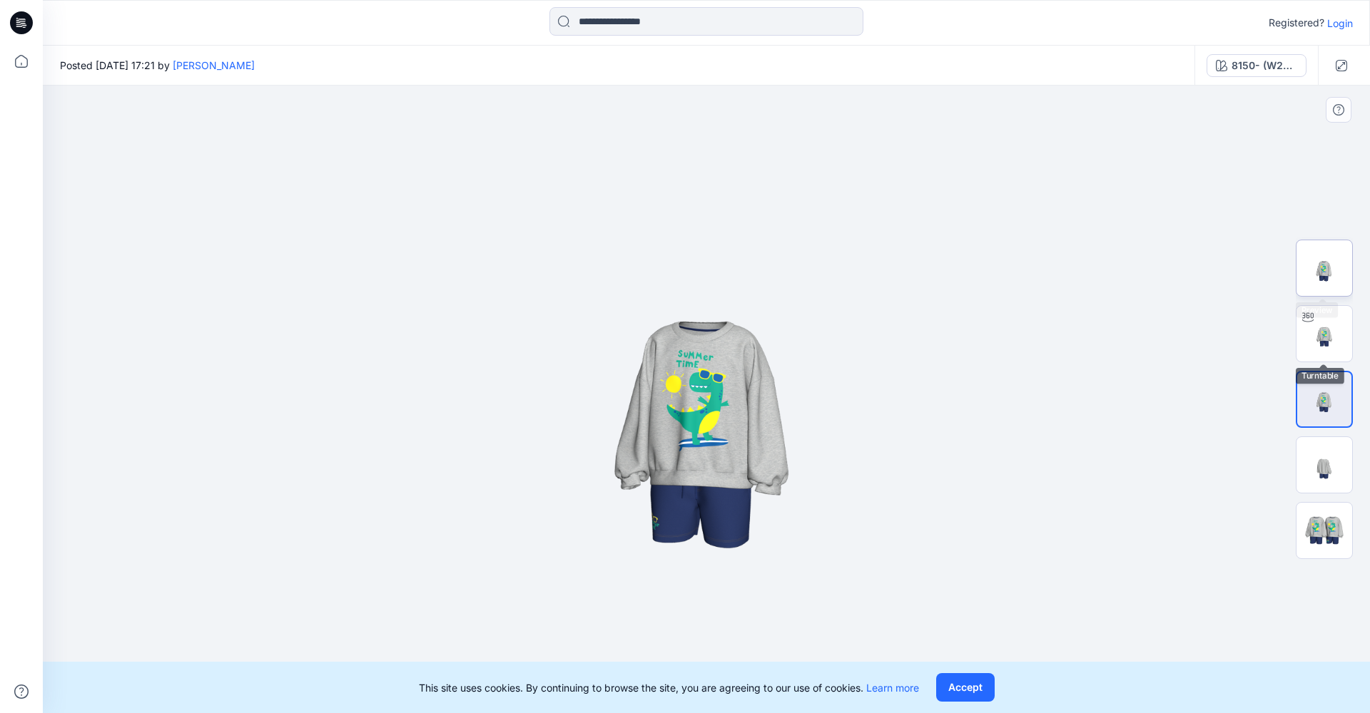
click at [1322, 285] on img at bounding box center [1324, 268] width 56 height 56
drag, startPoint x: 741, startPoint y: 457, endPoint x: 1133, endPoint y: 421, distance: 394.0
click at [827, 469] on img at bounding box center [706, 400] width 628 height 628
click at [1332, 337] on img at bounding box center [1324, 334] width 56 height 56
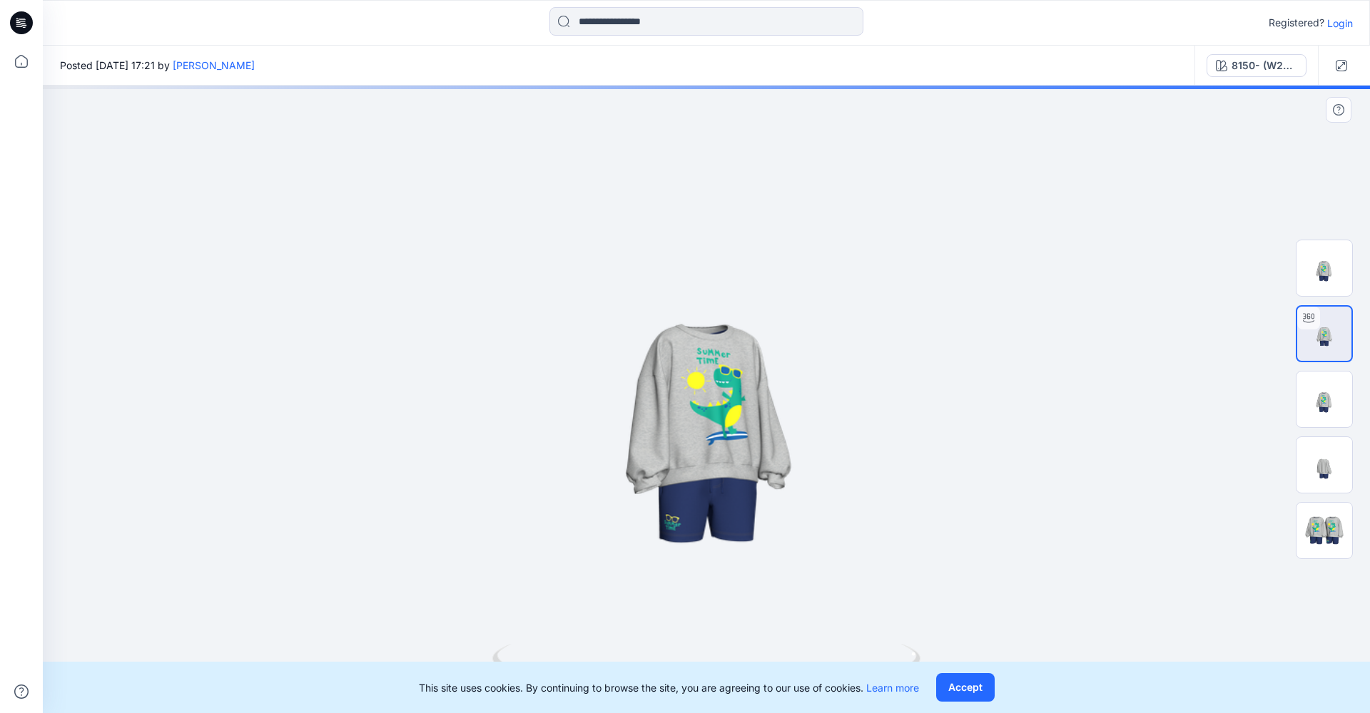
drag, startPoint x: 733, startPoint y: 492, endPoint x: 766, endPoint y: 493, distance: 33.5
click at [766, 493] on div at bounding box center [706, 400] width 1327 height 628
drag, startPoint x: 844, startPoint y: 523, endPoint x: 827, endPoint y: 523, distance: 17.1
click at [827, 523] on div at bounding box center [706, 400] width 1327 height 628
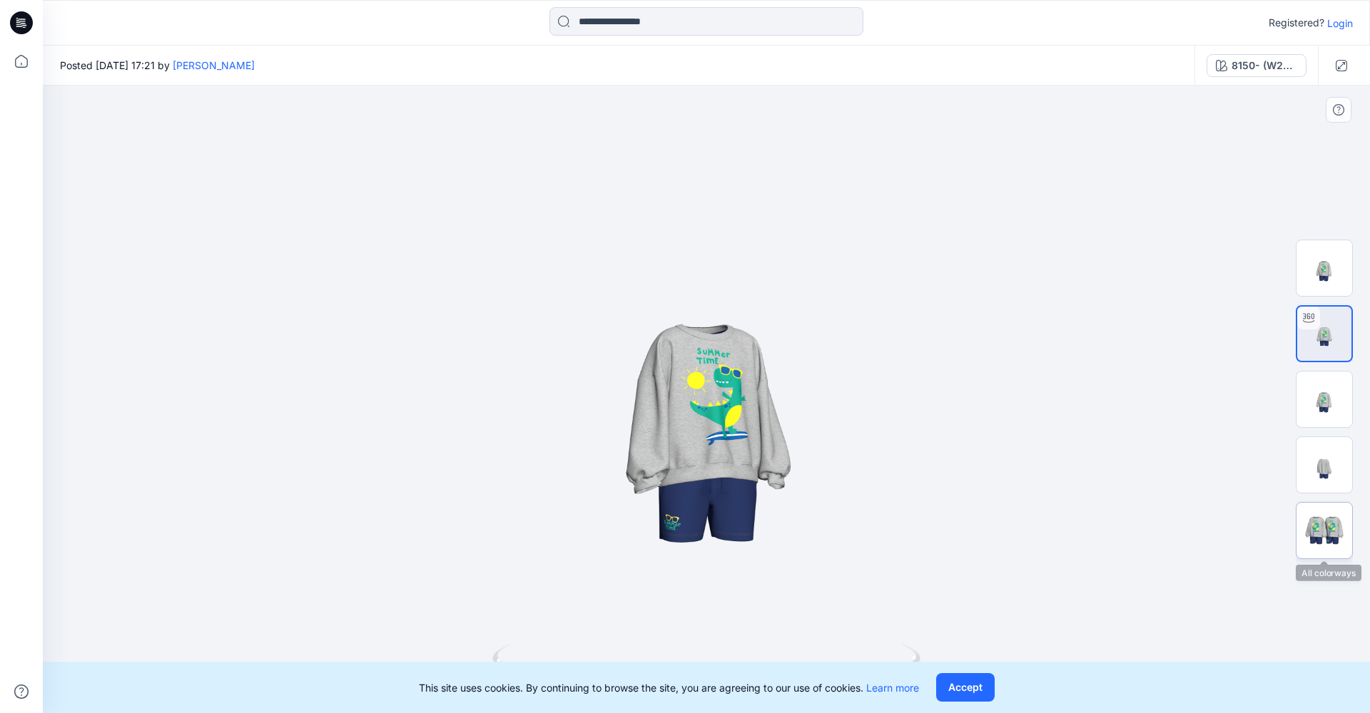
click at [1321, 538] on img at bounding box center [1324, 531] width 56 height 34
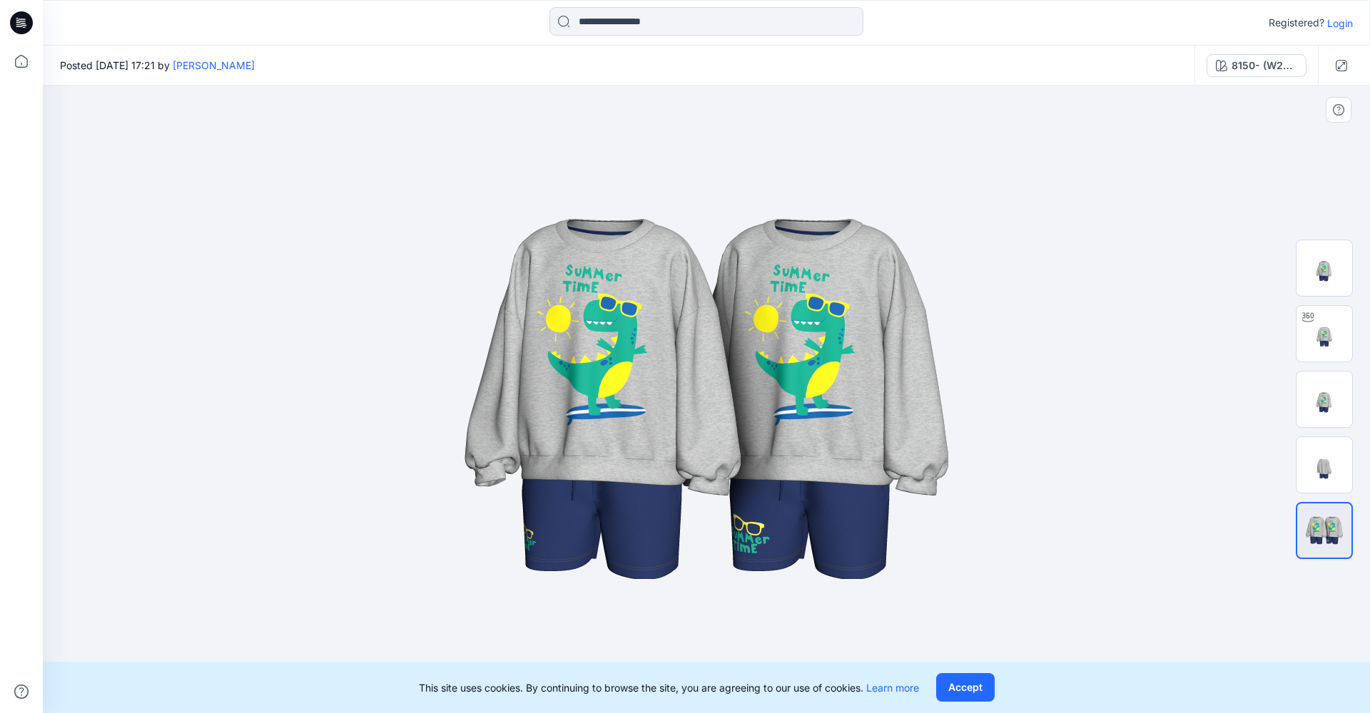
drag, startPoint x: 654, startPoint y: 458, endPoint x: 748, endPoint y: 508, distance: 107.2
click at [748, 508] on img at bounding box center [706, 400] width 713 height 428
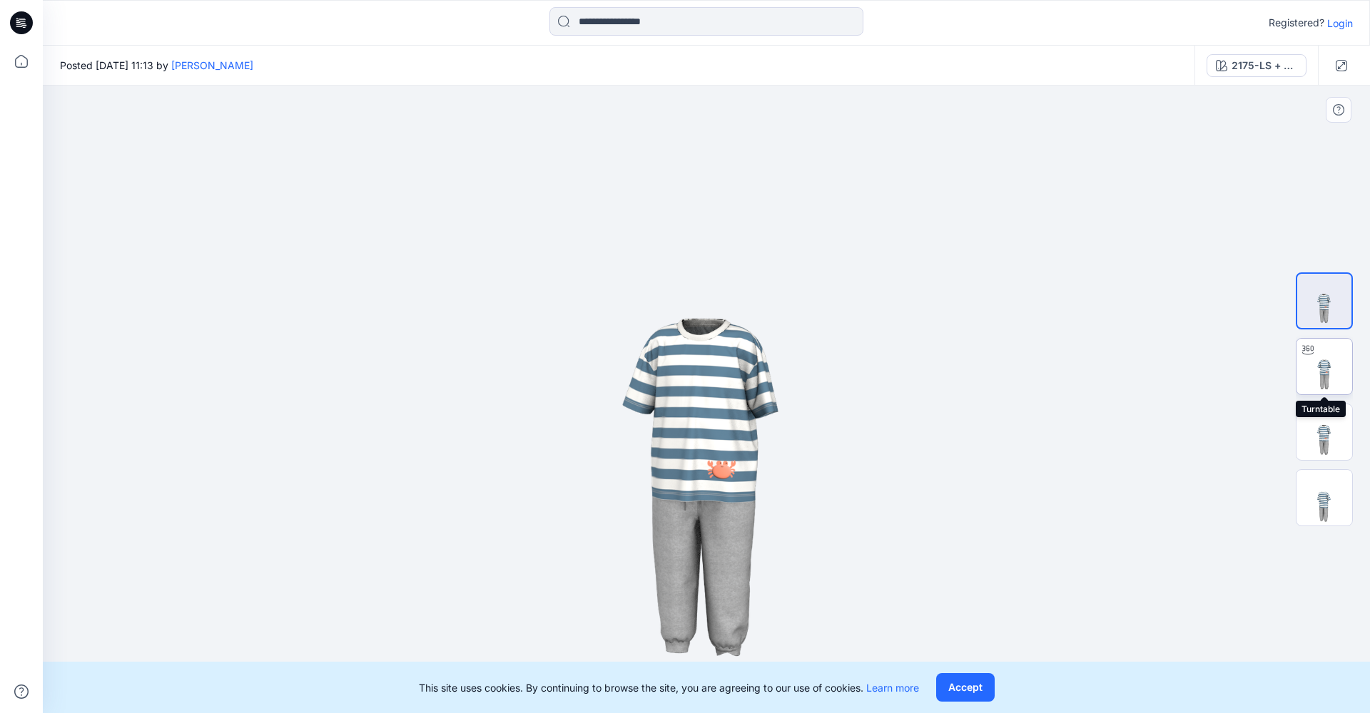
click at [1341, 368] on img at bounding box center [1324, 367] width 56 height 56
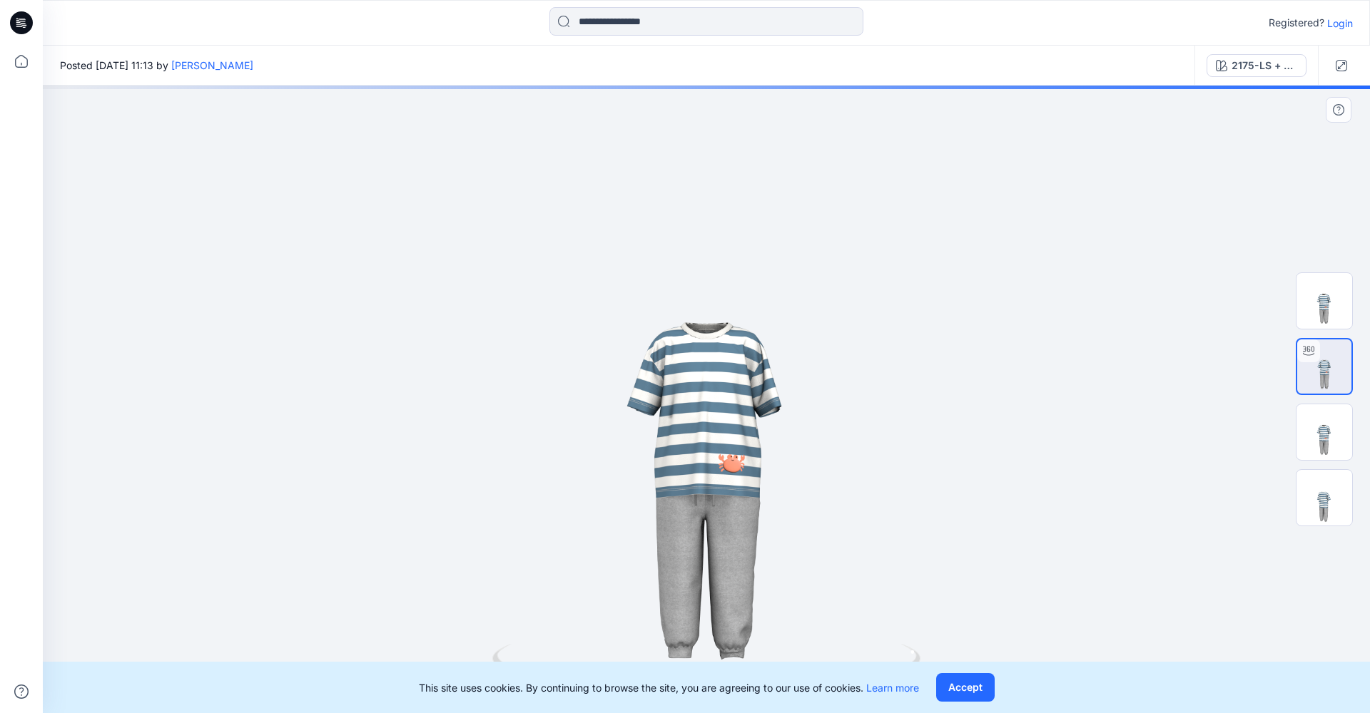
click at [733, 529] on div at bounding box center [706, 400] width 1327 height 628
